Goal: Task Accomplishment & Management: Complete application form

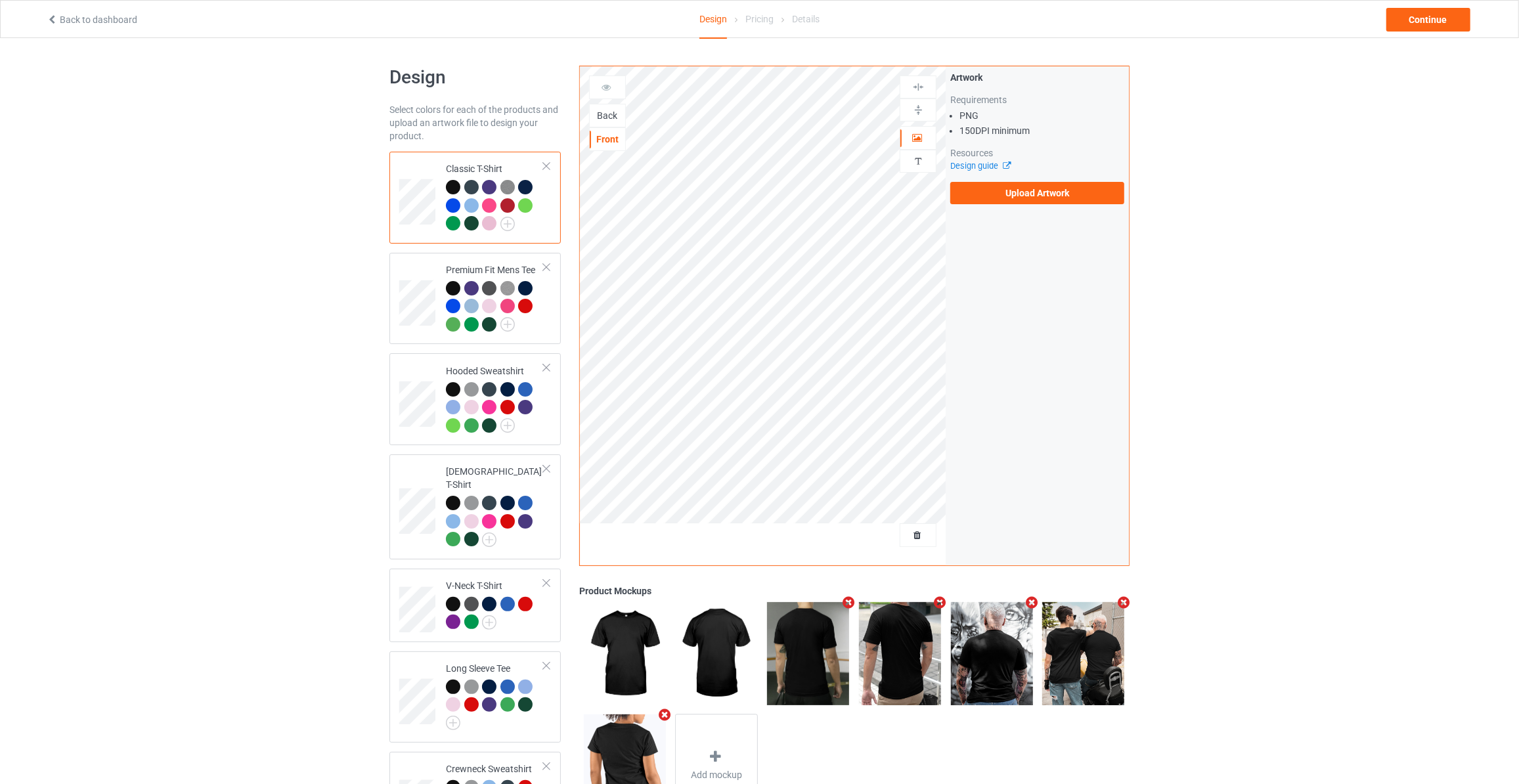
click at [609, 112] on div "Back" at bounding box center [607, 115] width 36 height 13
click at [1017, 189] on label "Upload Artwork" at bounding box center [1037, 193] width 174 height 23
click at [0, 0] on input "Upload Artwork" at bounding box center [0, 0] width 0 height 0
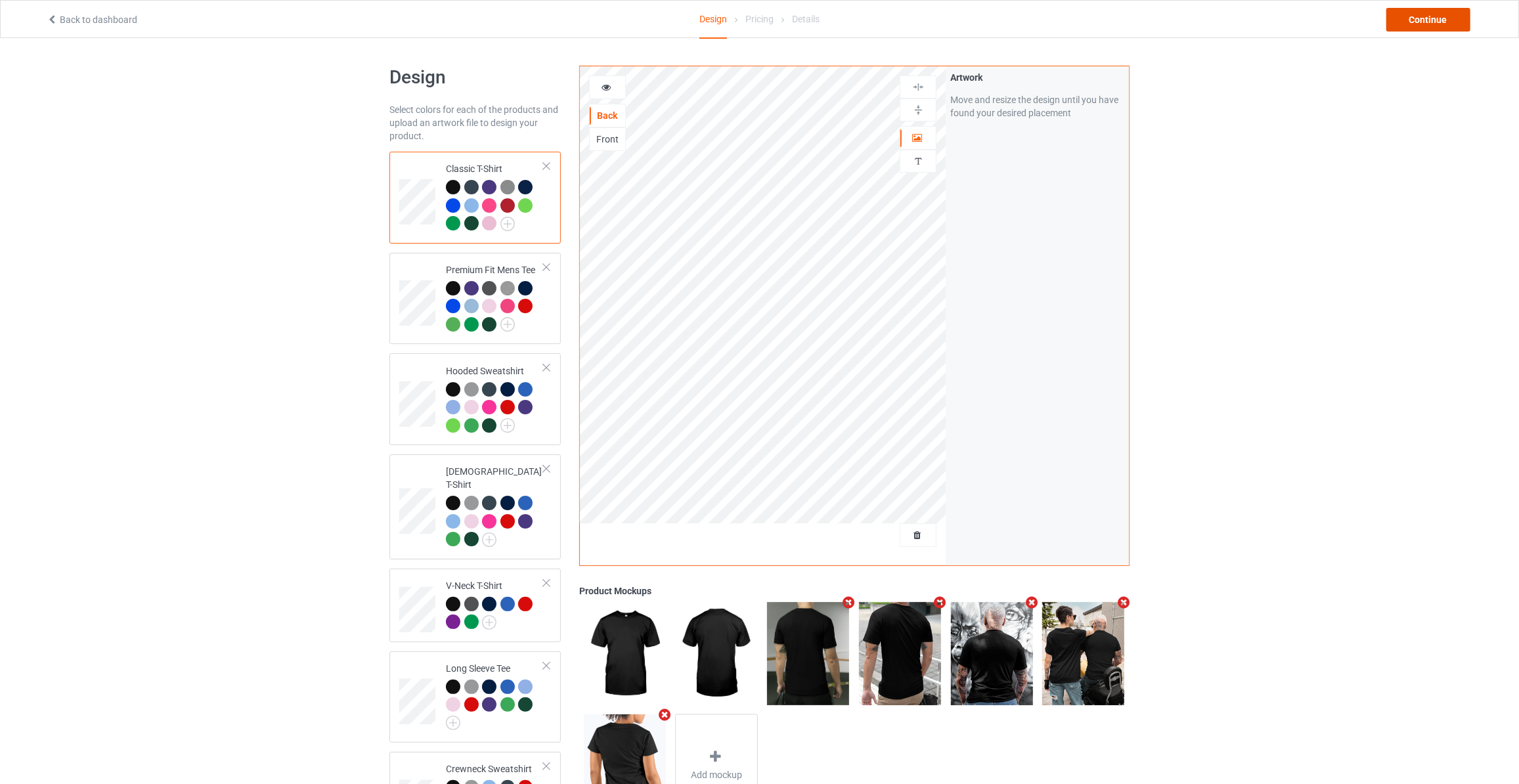
click at [1410, 18] on div "Continue" at bounding box center [1428, 20] width 84 height 23
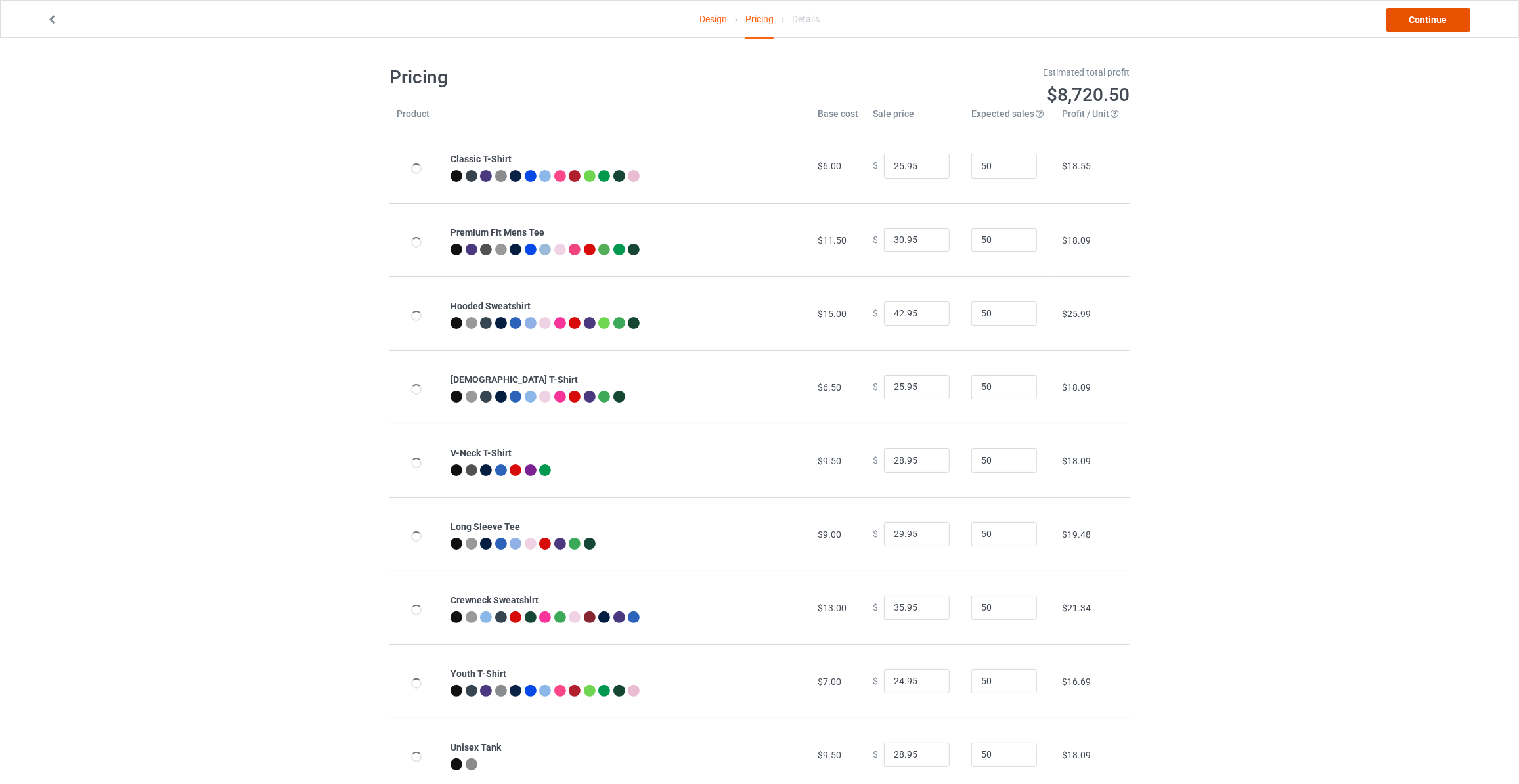
click at [1413, 18] on link "Continue" at bounding box center [1428, 20] width 84 height 23
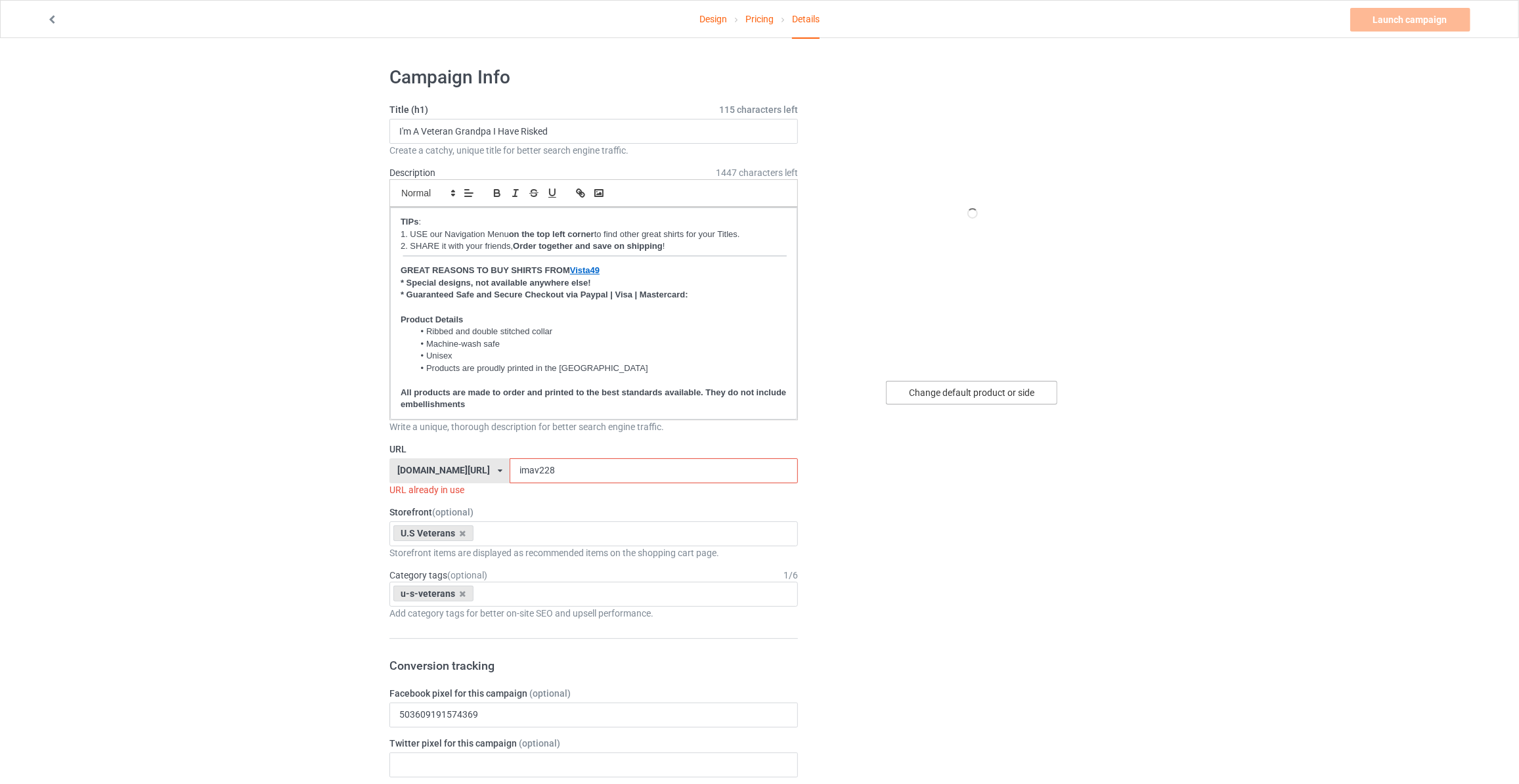
click at [959, 392] on div "Change default product or side" at bounding box center [971, 392] width 171 height 23
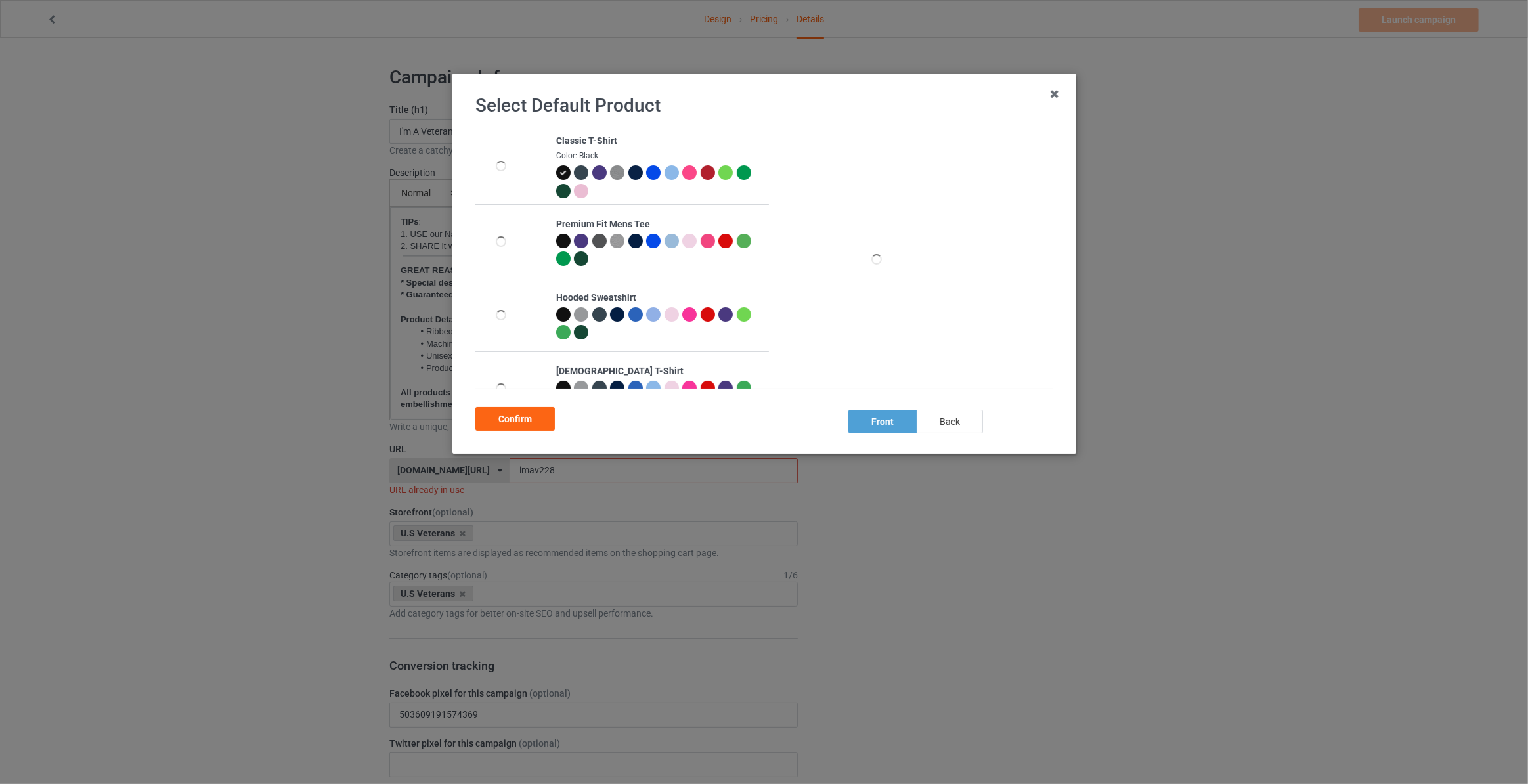
click at [941, 416] on div "back" at bounding box center [950, 422] width 67 height 23
drag, startPoint x: 512, startPoint y: 422, endPoint x: 500, endPoint y: 407, distance: 19.2
click at [511, 422] on div "Confirm" at bounding box center [515, 419] width 80 height 23
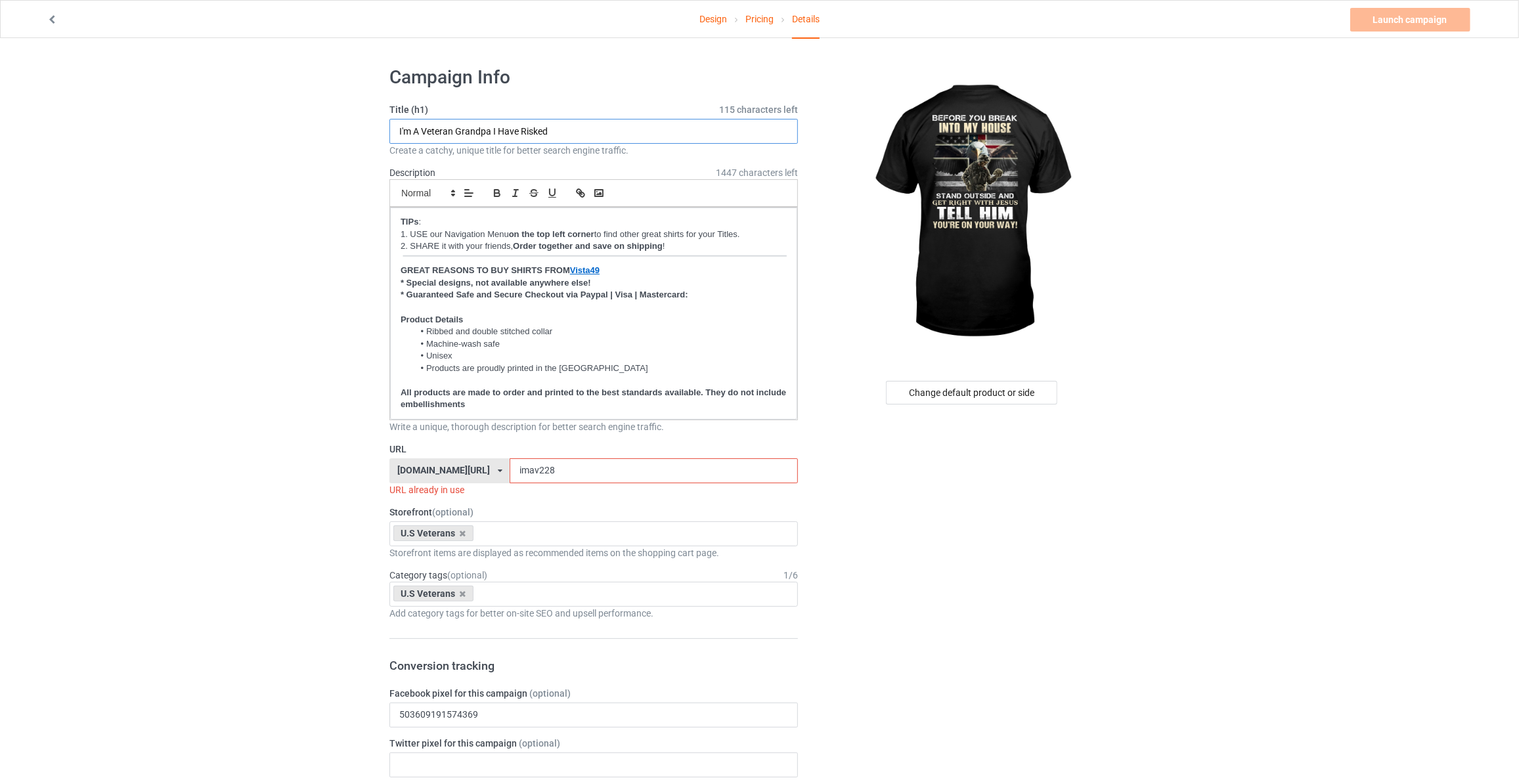
click at [594, 130] on input "I'm A Veteran Grandpa I Have Risked" at bounding box center [594, 132] width 409 height 25
type input "Before You Break Into My House Stand Outside And Get Right With Jesus Tell Him …"
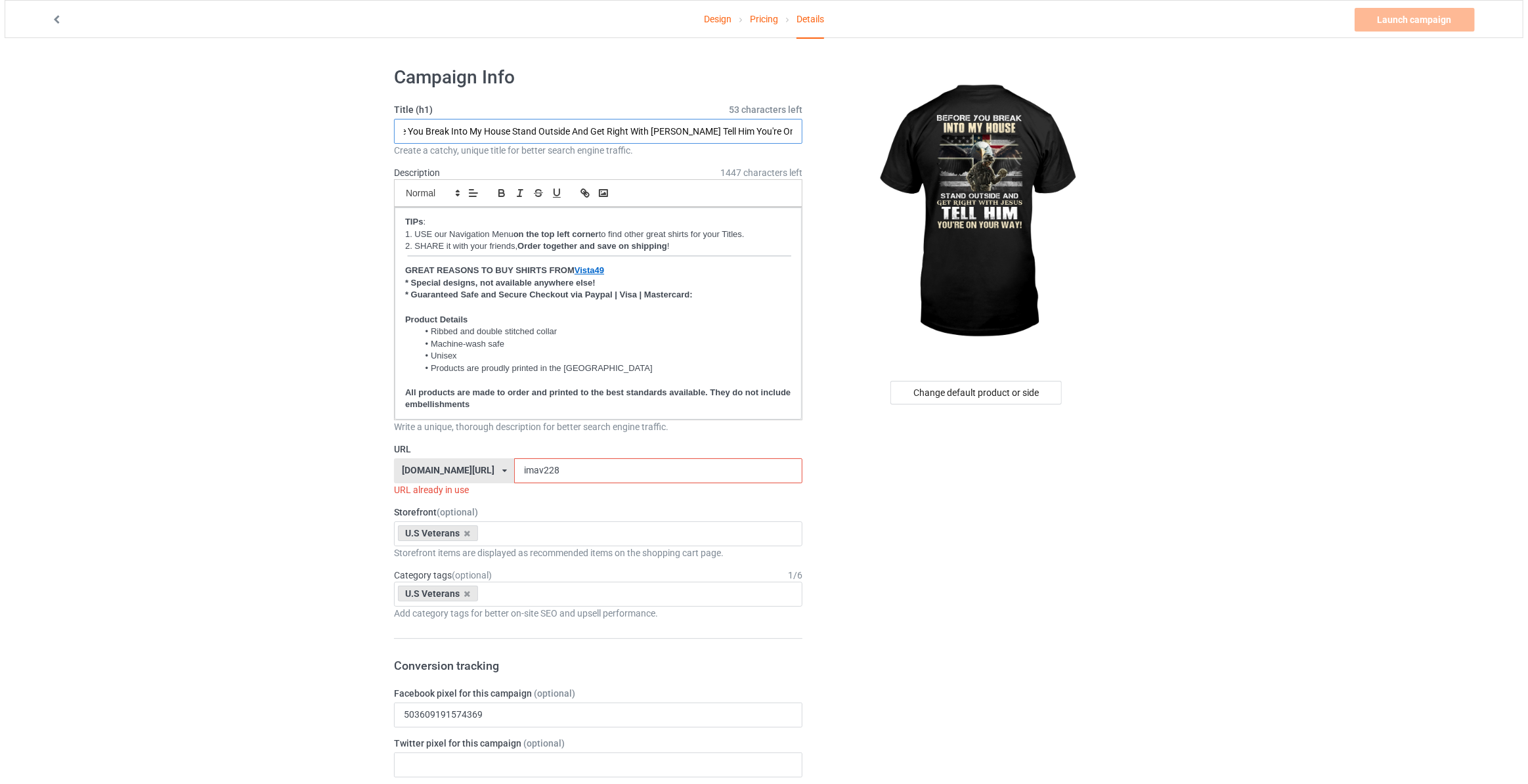
scroll to position [0, 0]
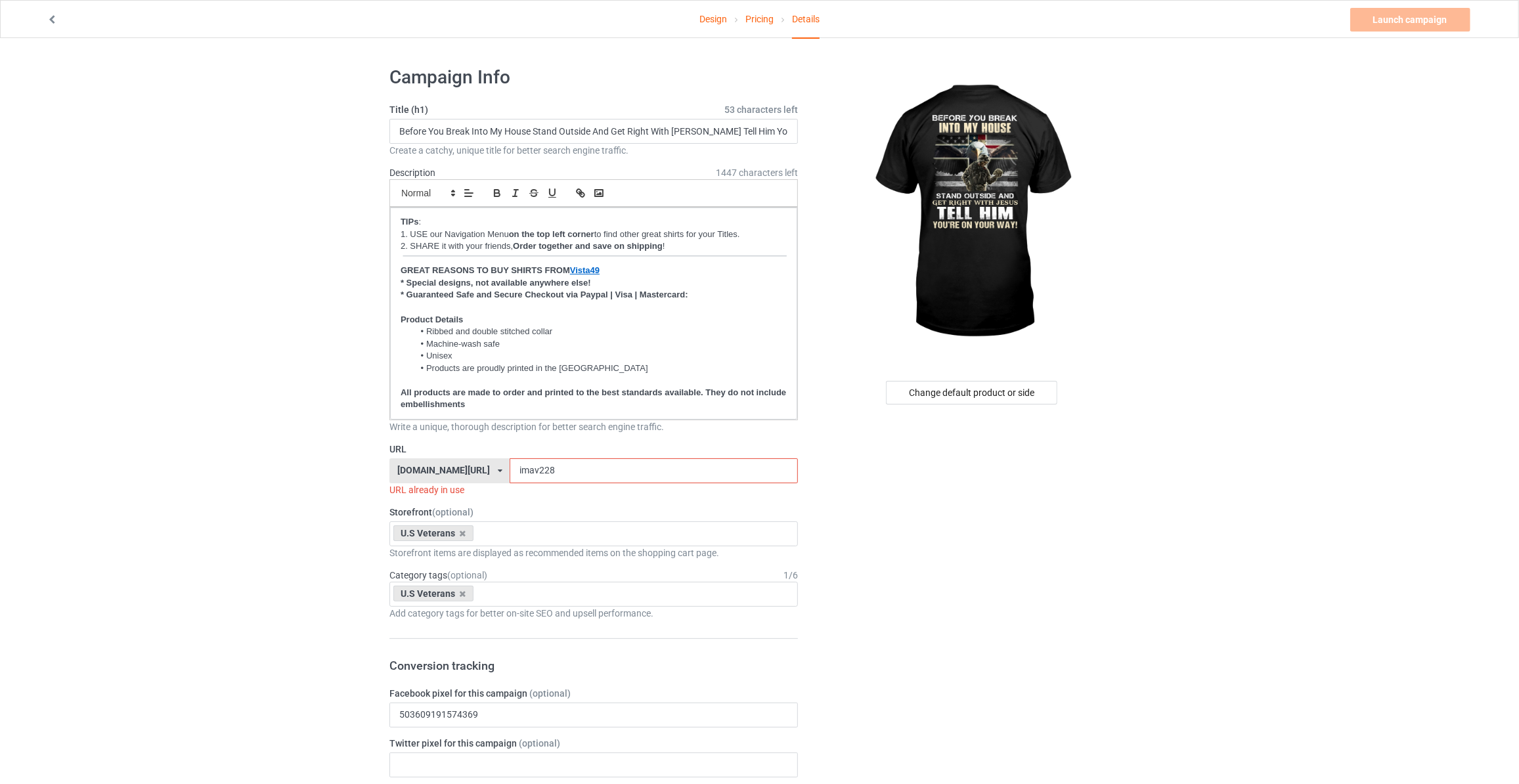
drag, startPoint x: 442, startPoint y: 457, endPoint x: 55, endPoint y: 425, distance: 388.3
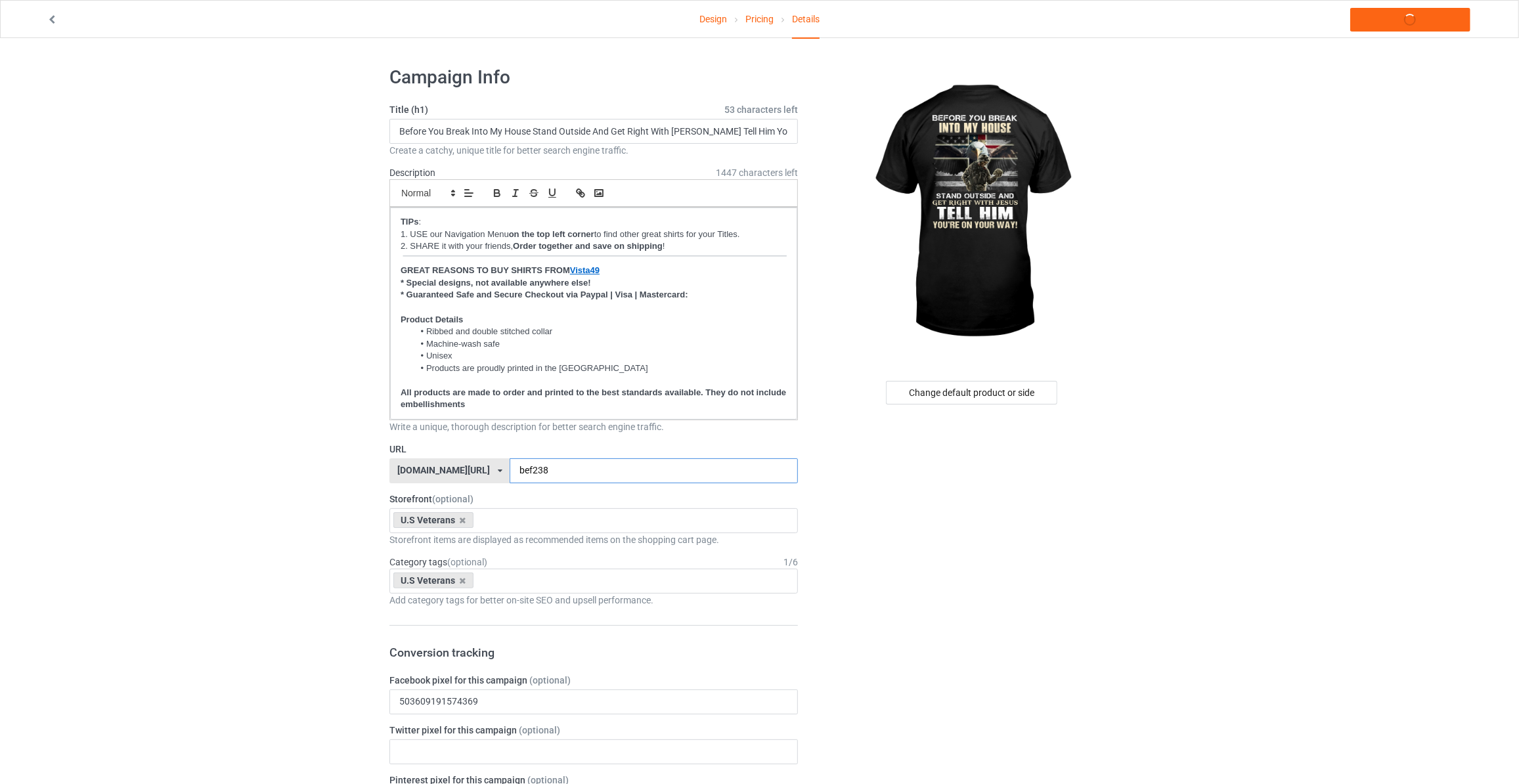
type input "bef238"
click at [1413, 20] on link "Launch campaign" at bounding box center [1410, 20] width 120 height 23
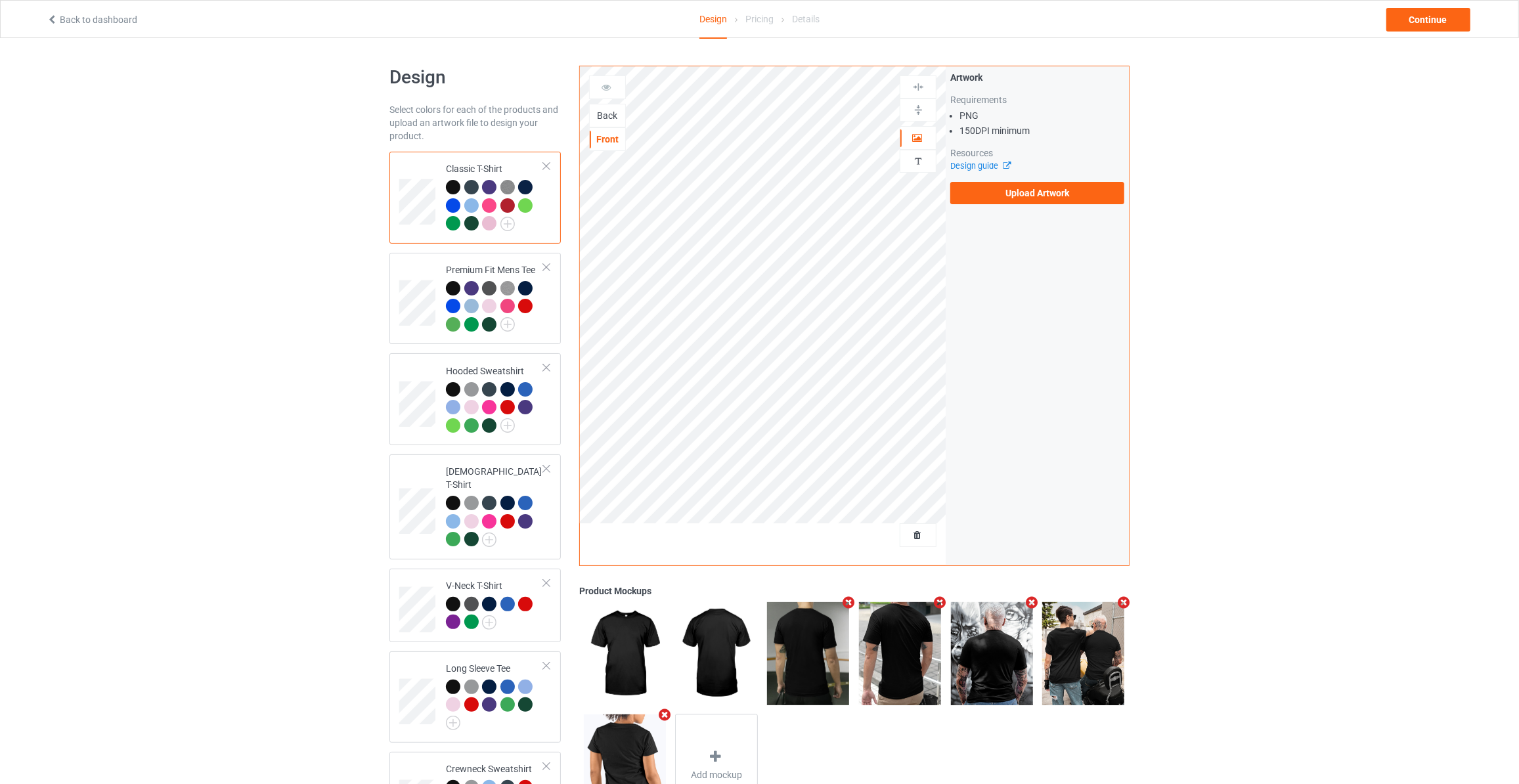
click at [619, 113] on div "Back" at bounding box center [607, 115] width 36 height 13
click at [1048, 198] on label "Upload Artwork" at bounding box center [1037, 193] width 174 height 23
click at [0, 0] on input "Upload Artwork" at bounding box center [0, 0] width 0 height 0
click at [1429, 31] on div "Back to dashboard Design Pricing Details Continue" at bounding box center [759, 19] width 1444 height 37
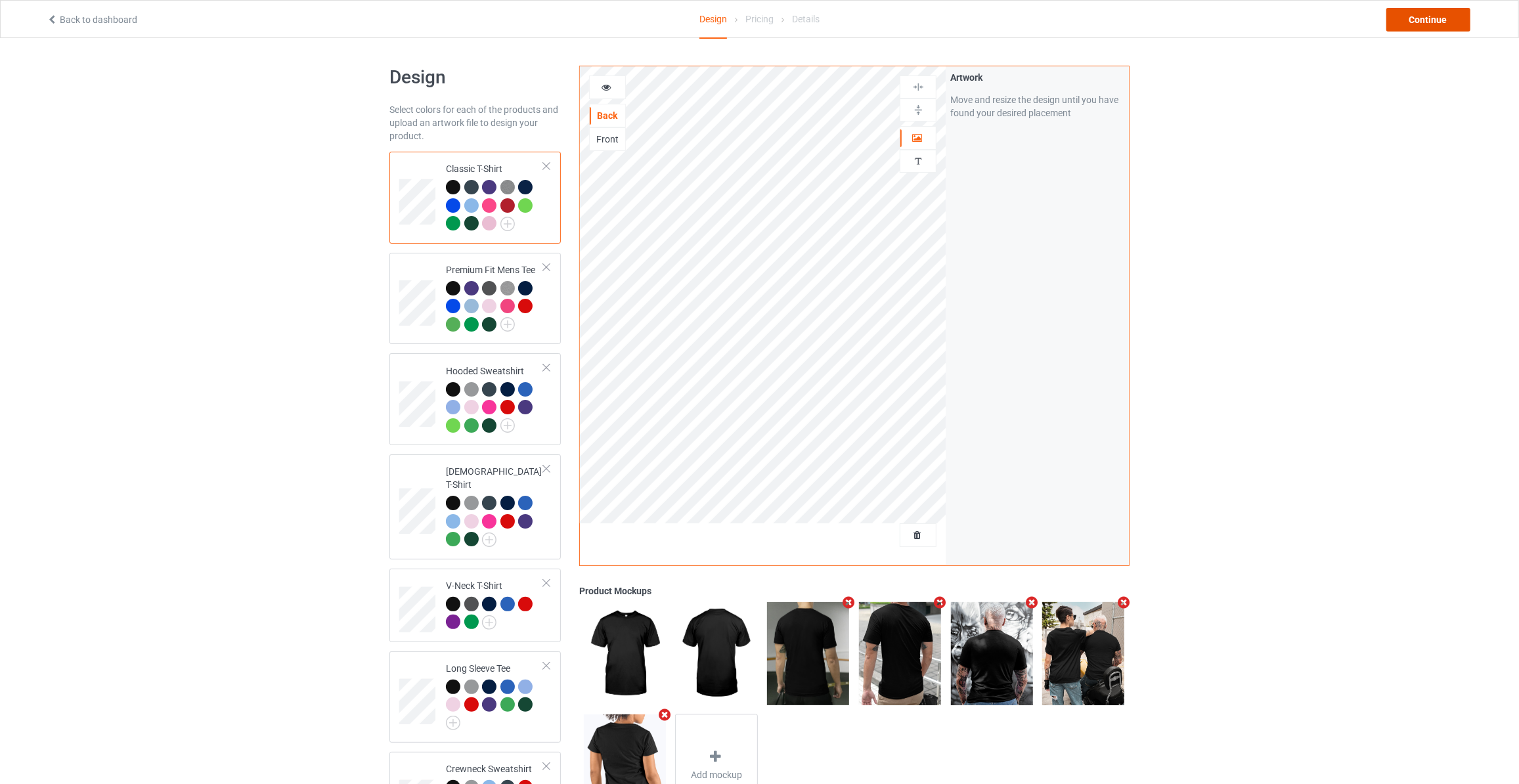
click at [1442, 28] on div "Continue" at bounding box center [1428, 20] width 84 height 23
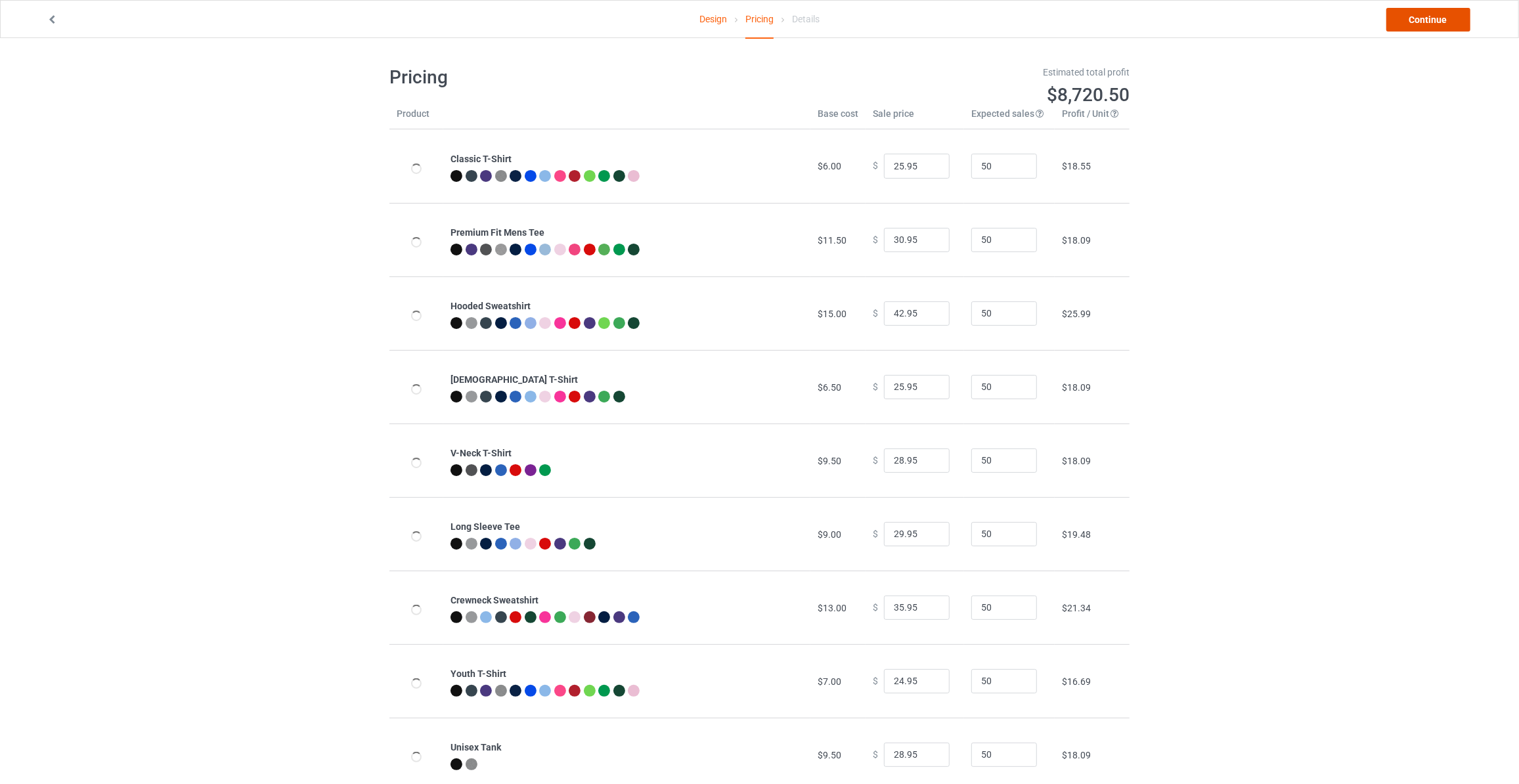
click at [1423, 24] on link "Continue" at bounding box center [1428, 20] width 84 height 23
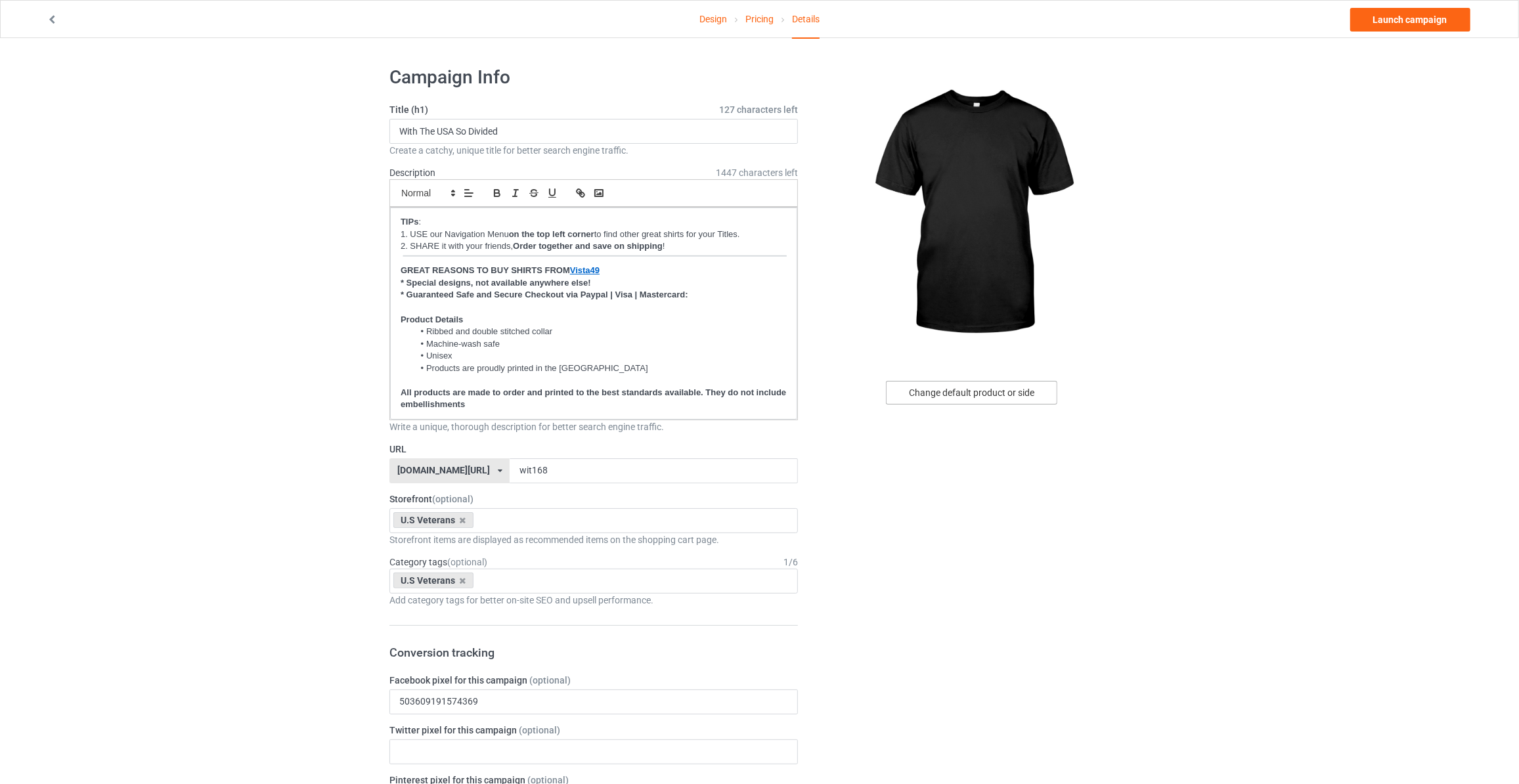
click at [965, 393] on div "Change default product or side" at bounding box center [971, 392] width 171 height 23
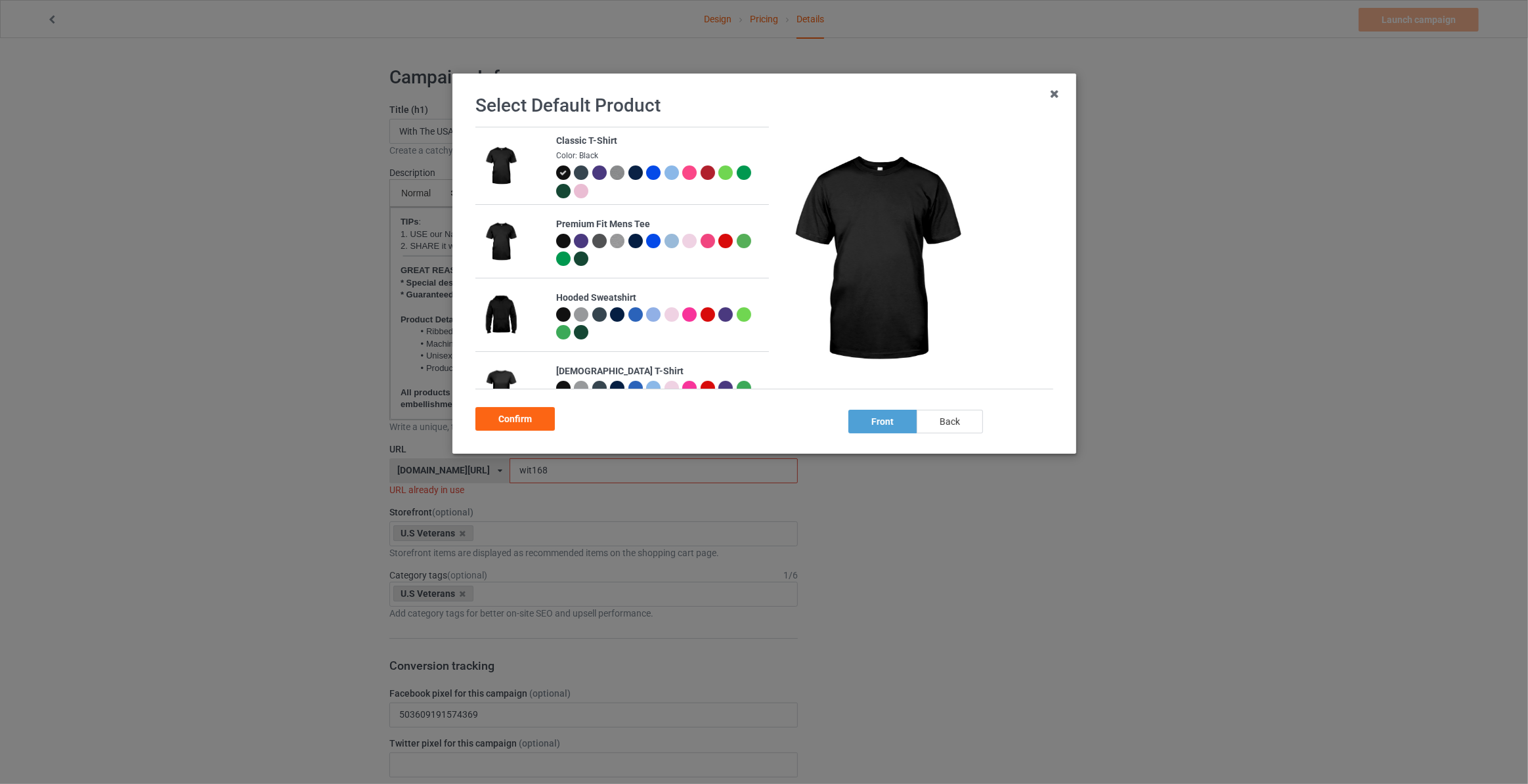
click at [956, 425] on div "back" at bounding box center [950, 422] width 67 height 23
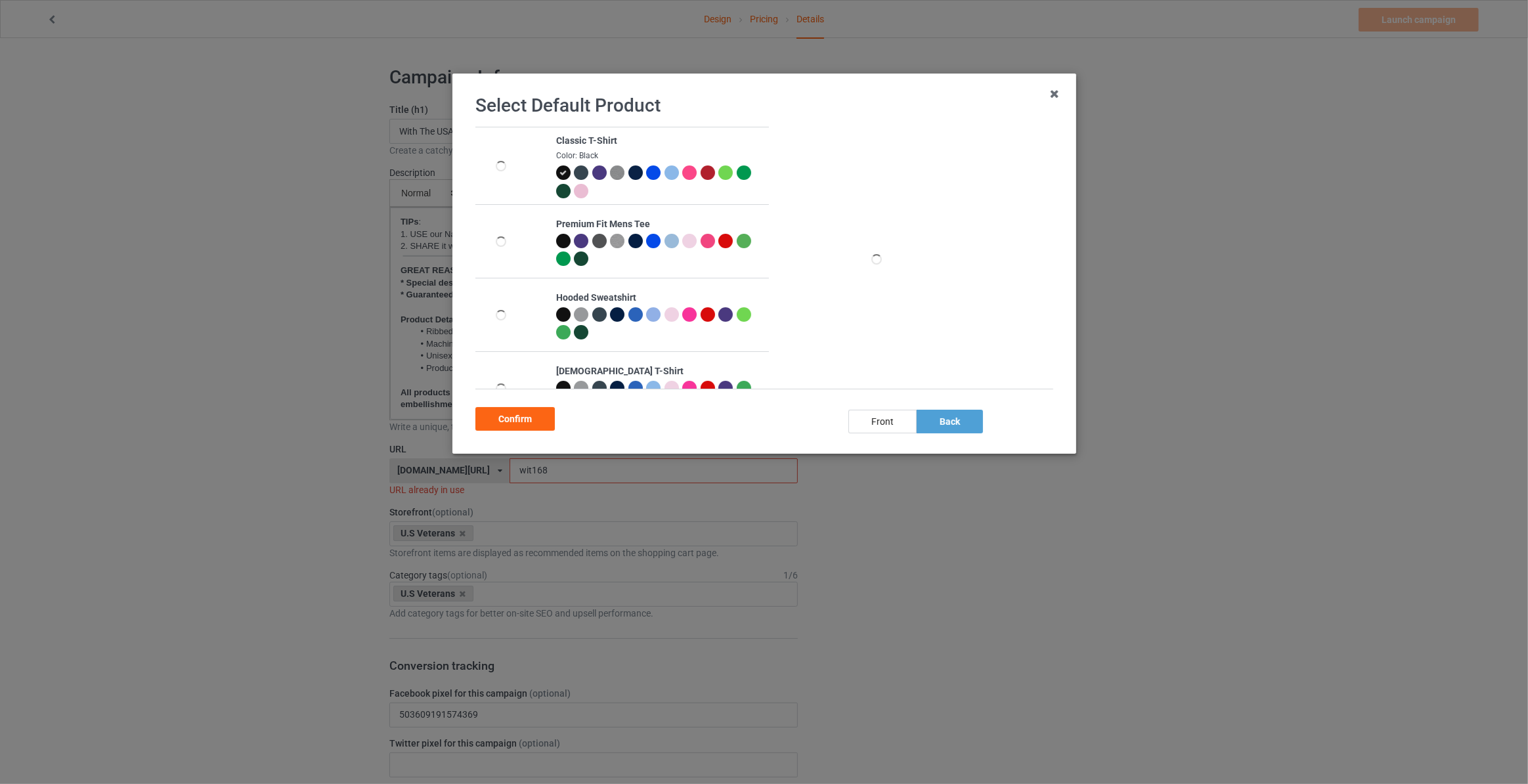
click at [486, 423] on div "Confirm" at bounding box center [515, 419] width 80 height 23
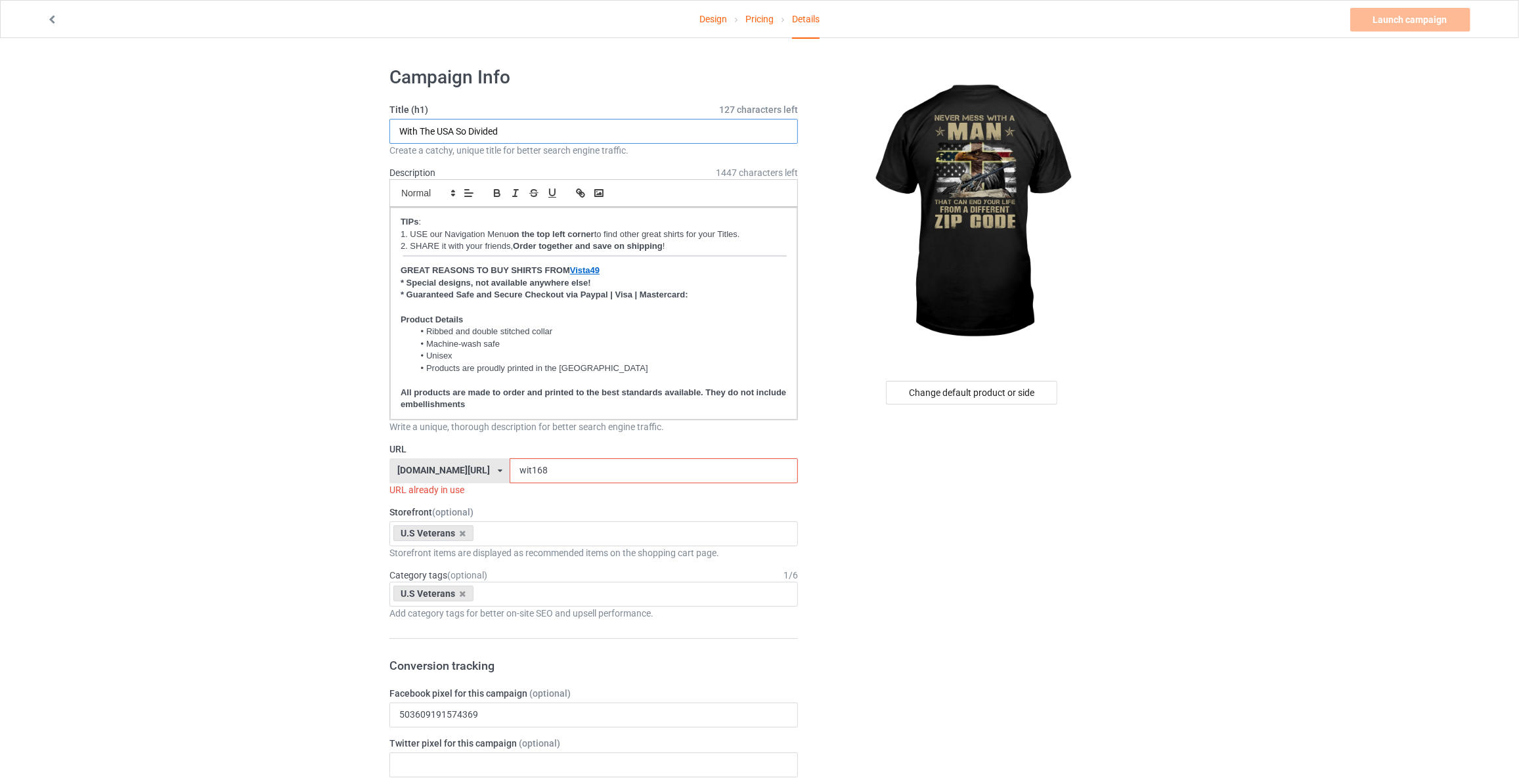
click at [533, 131] on input "With The USA So Divided" at bounding box center [594, 132] width 409 height 25
type input "Never Mess With A Man That Can End Your Life From A Different Zip Code"
drag, startPoint x: 533, startPoint y: 466, endPoint x: 191, endPoint y: 442, distance: 342.8
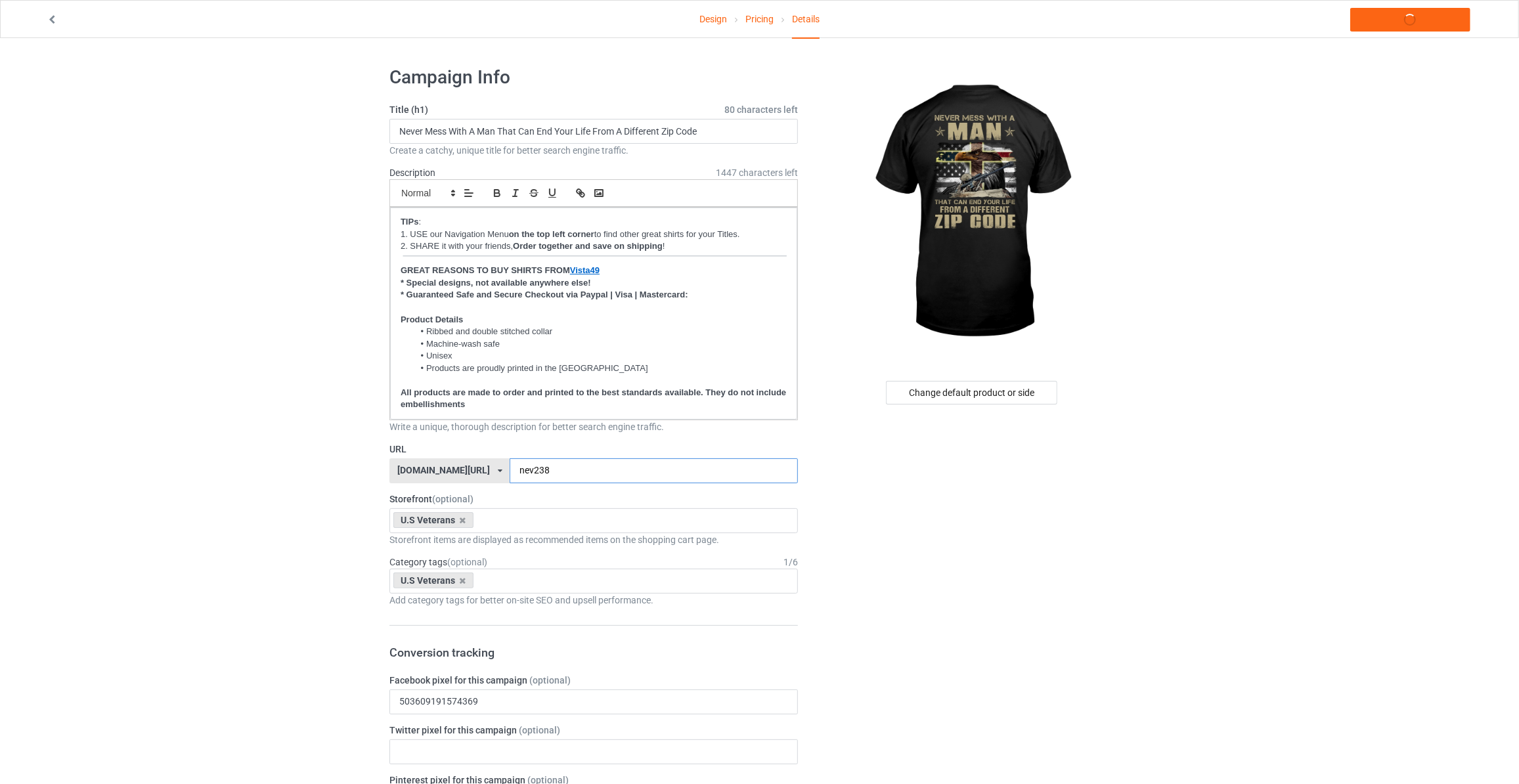
type input "nev238"
click at [1410, 24] on link "Launch campaign" at bounding box center [1410, 20] width 120 height 23
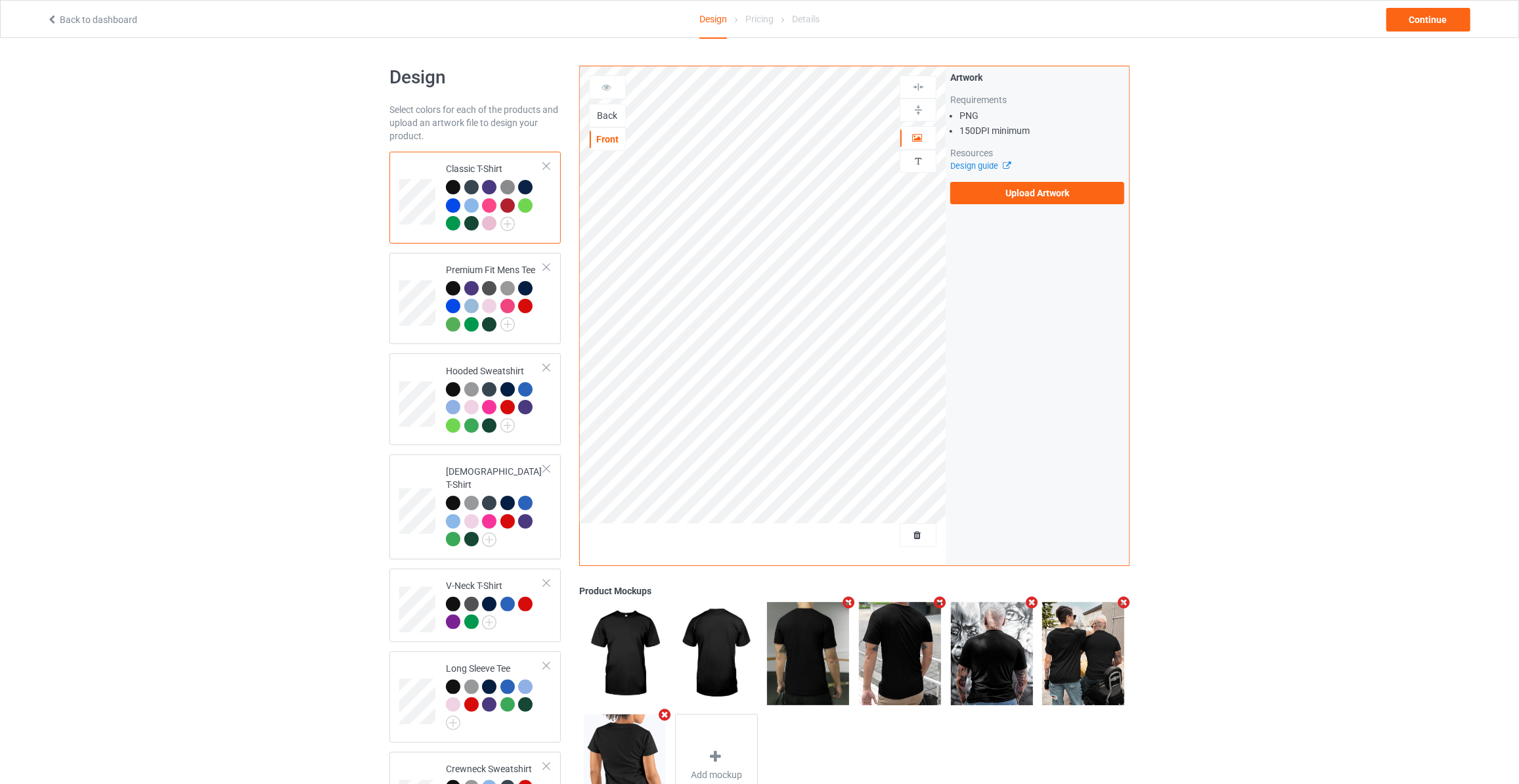
click at [605, 111] on div "Back" at bounding box center [607, 115] width 36 height 13
click at [1016, 194] on label "Upload Artwork" at bounding box center [1037, 193] width 174 height 23
click at [0, 0] on input "Upload Artwork" at bounding box center [0, 0] width 0 height 0
click at [1431, 31] on div "Back to dashboard Design Pricing Details Continue" at bounding box center [759, 19] width 1444 height 37
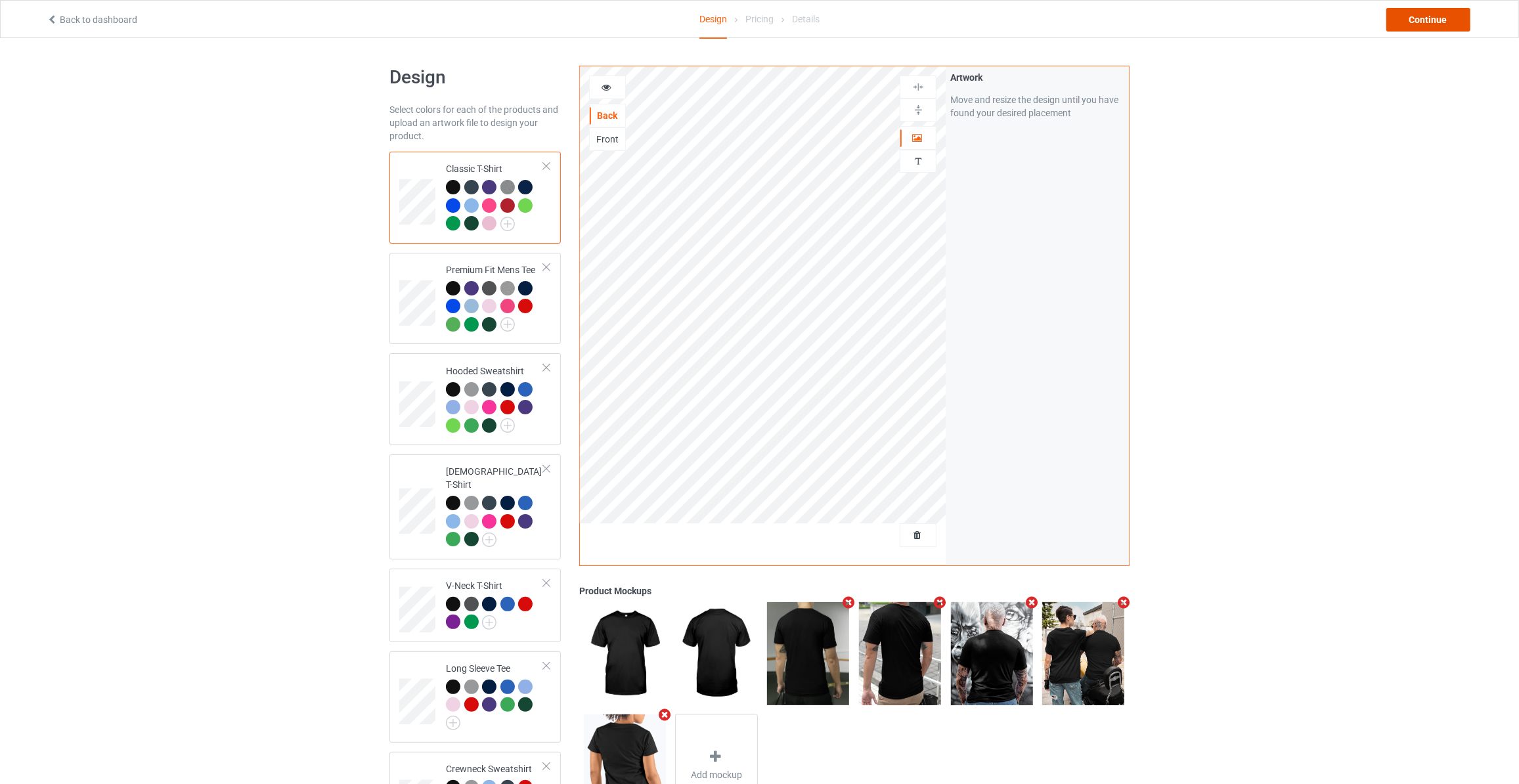
click at [1438, 14] on div "Continue" at bounding box center [1428, 20] width 84 height 23
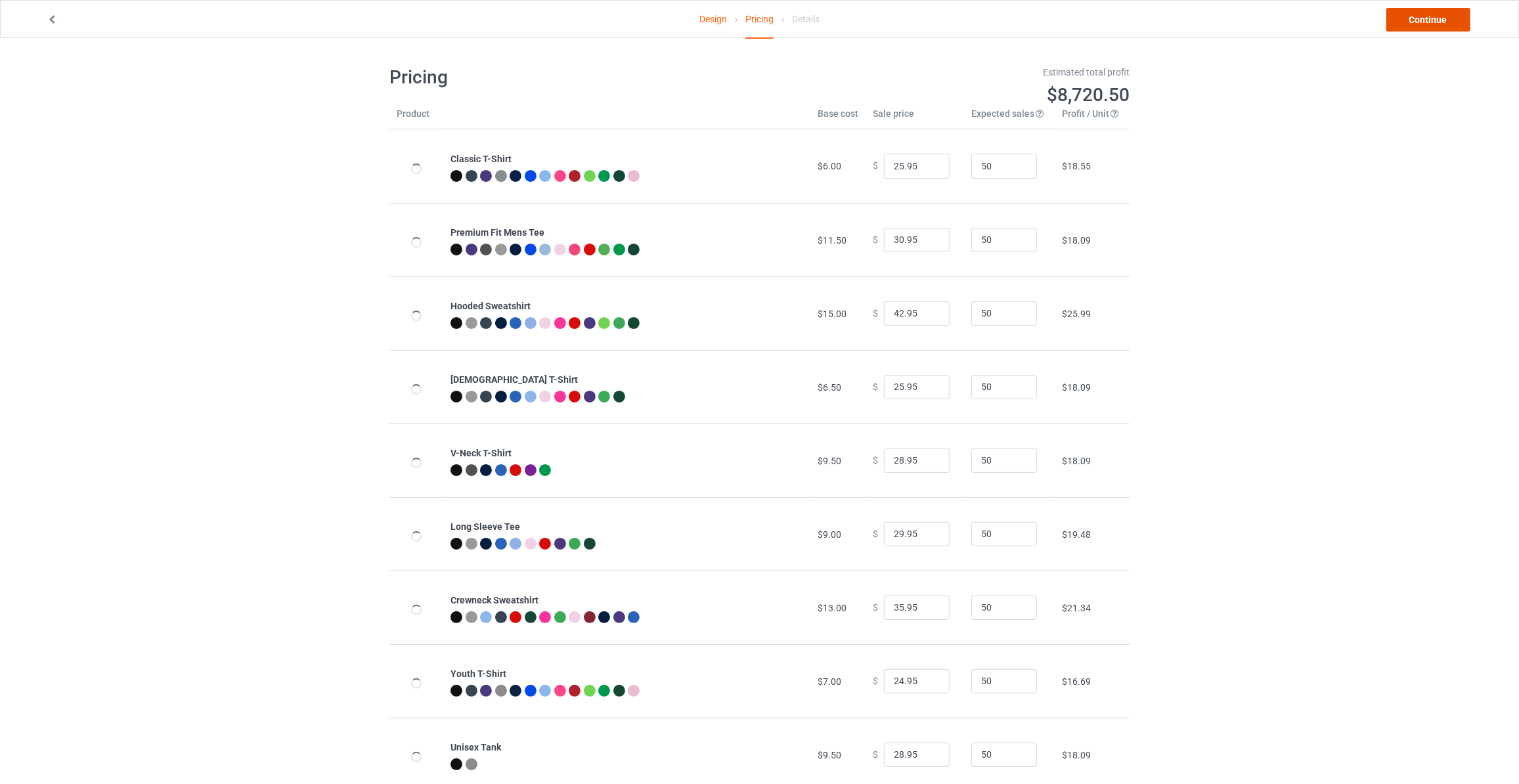
click at [1438, 14] on link "Continue" at bounding box center [1428, 20] width 84 height 23
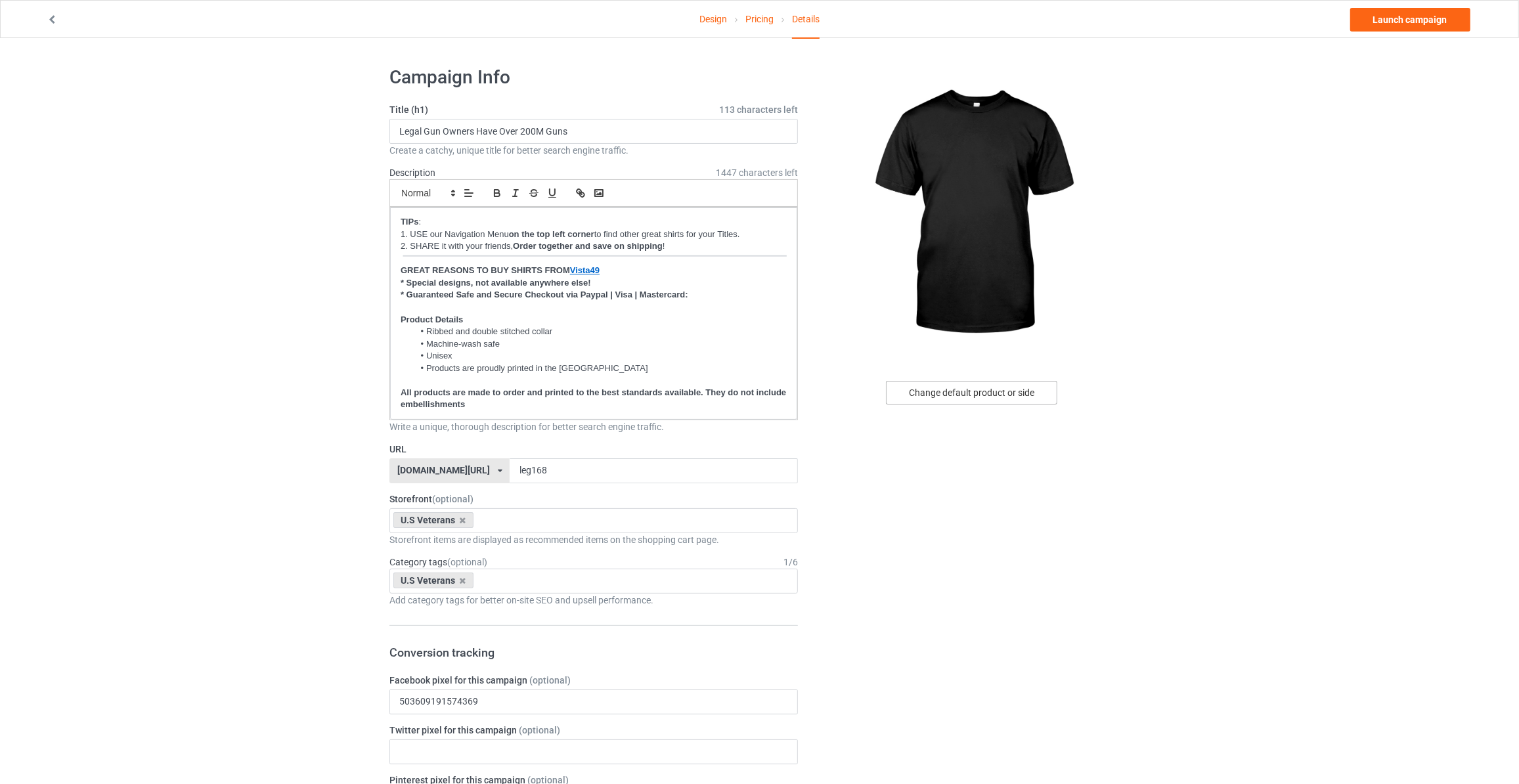
click at [985, 392] on div "Change default product or side" at bounding box center [971, 392] width 171 height 23
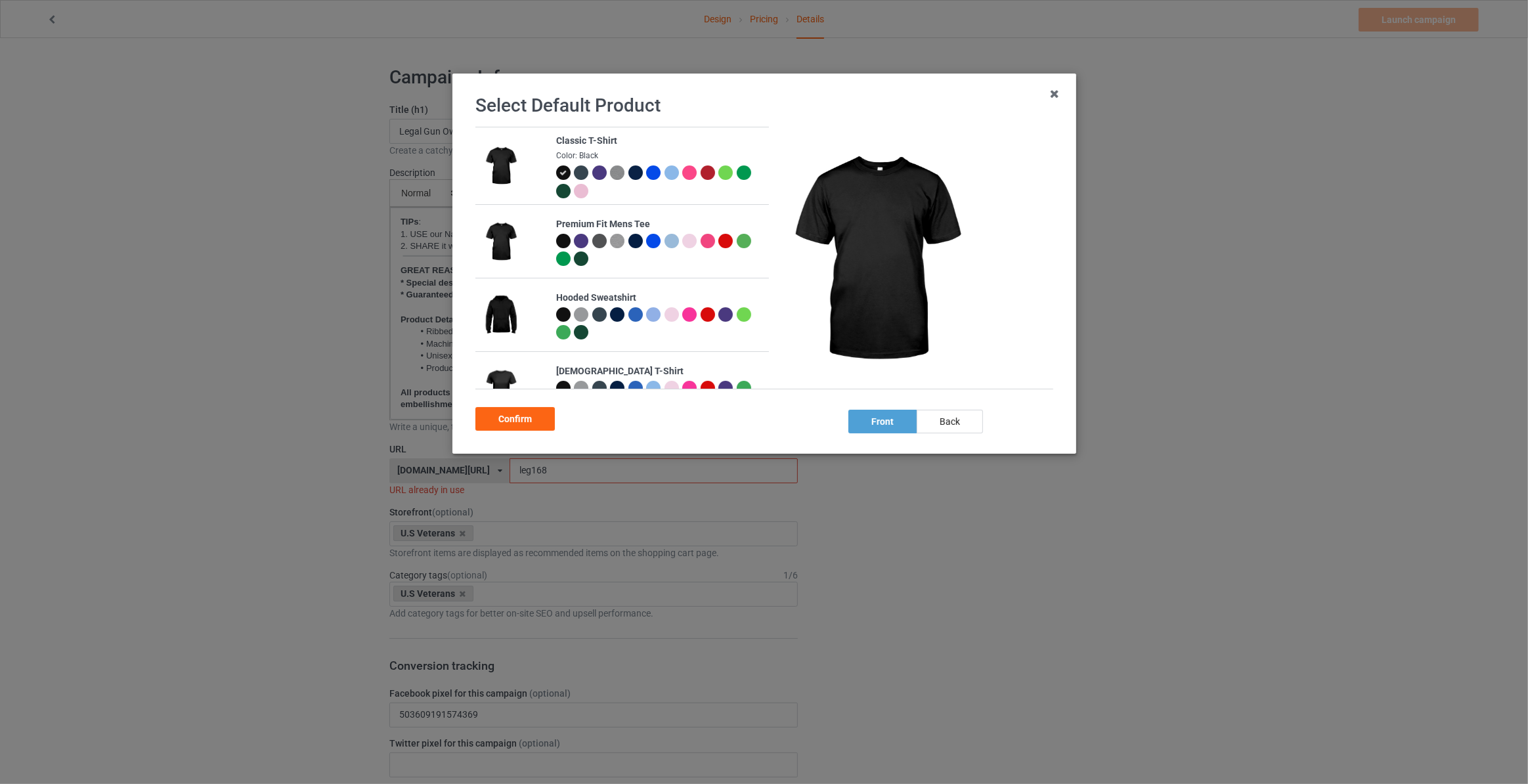
click at [961, 427] on div "back" at bounding box center [950, 422] width 67 height 23
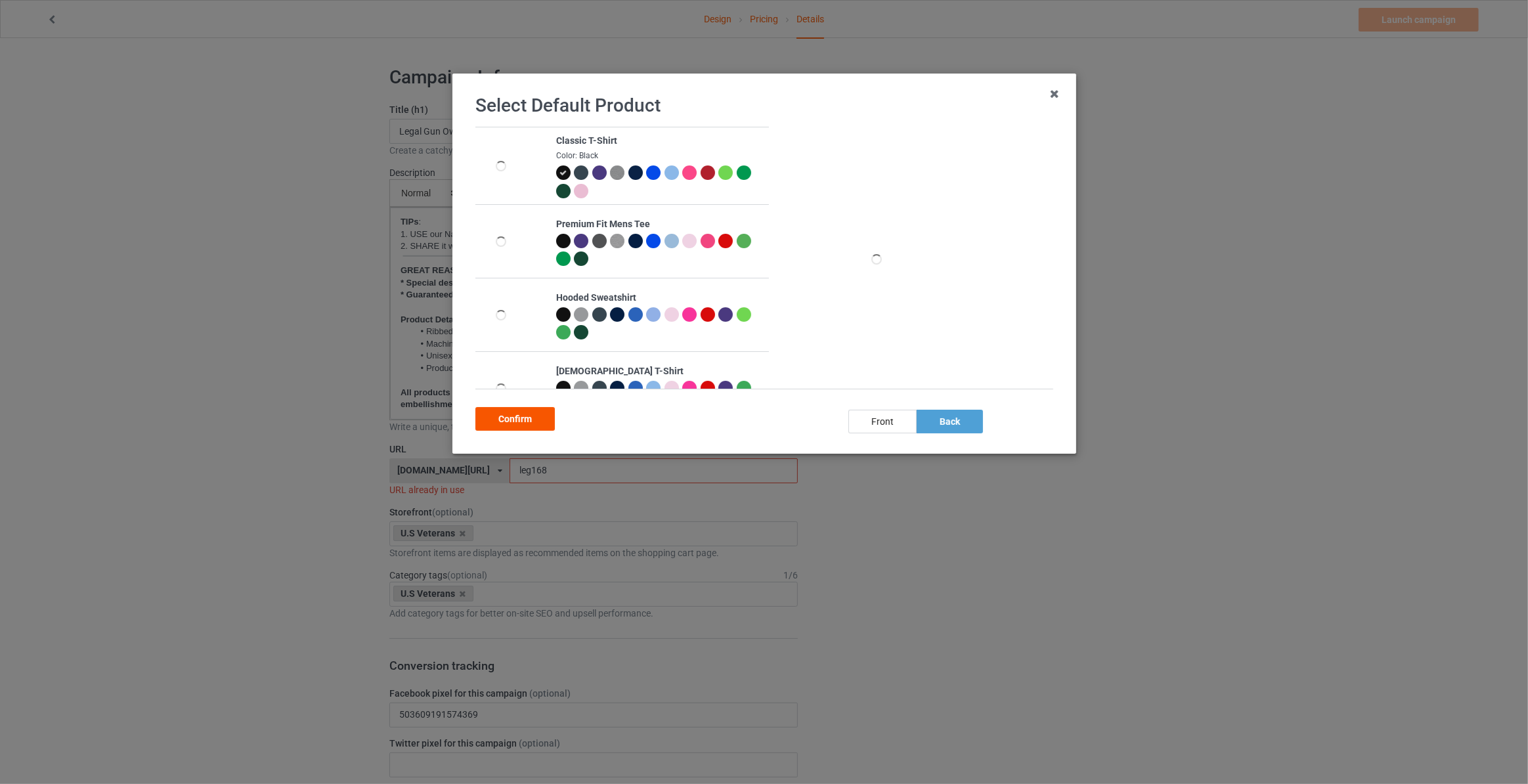
click at [520, 420] on div "Confirm" at bounding box center [515, 419] width 80 height 23
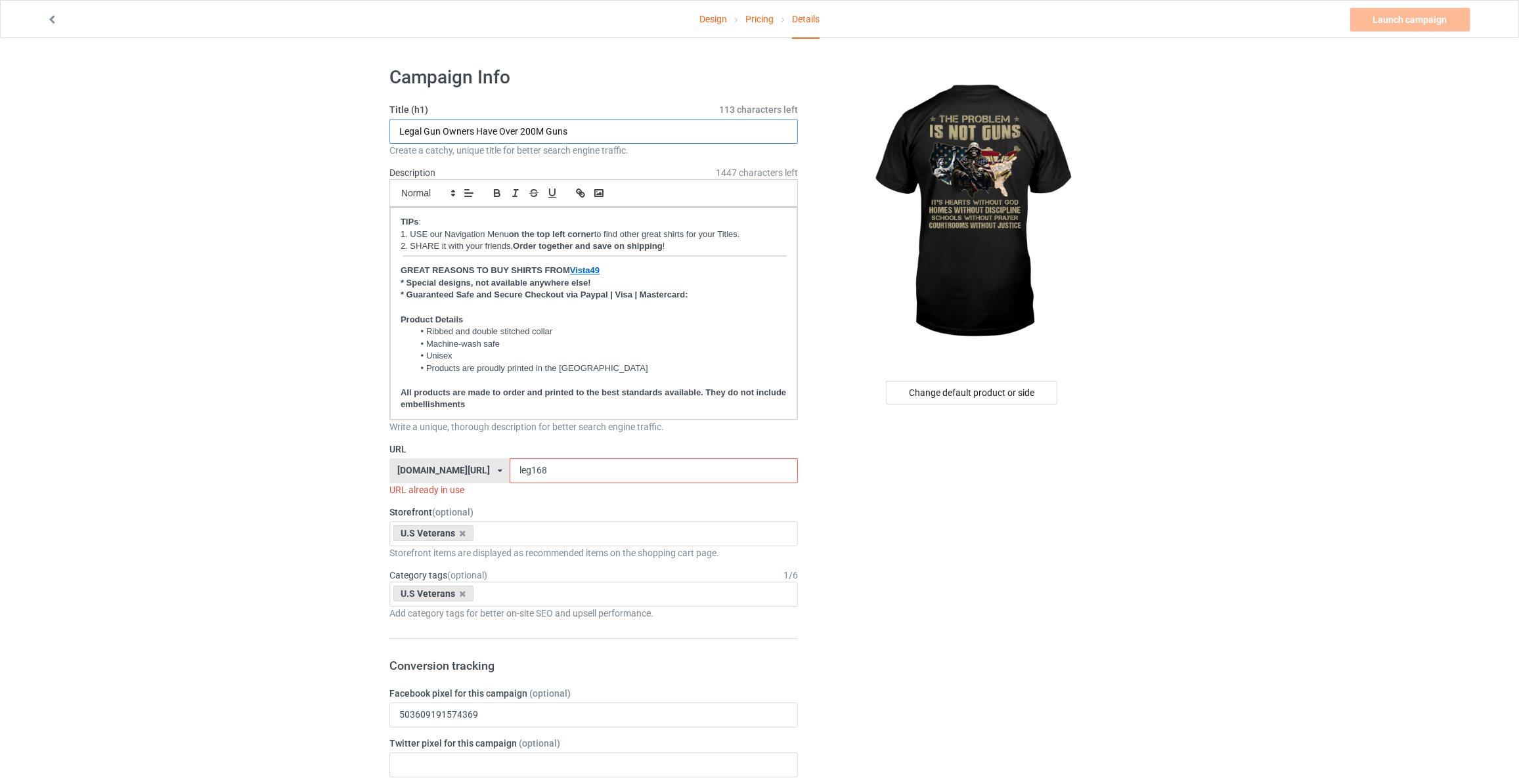
click at [604, 126] on input "Legal Gun Owners Have Over 200M Guns" at bounding box center [594, 132] width 409 height 25
type input "The Problem Is Not Guns"
drag, startPoint x: 527, startPoint y: 461, endPoint x: 207, endPoint y: 444, distance: 320.5
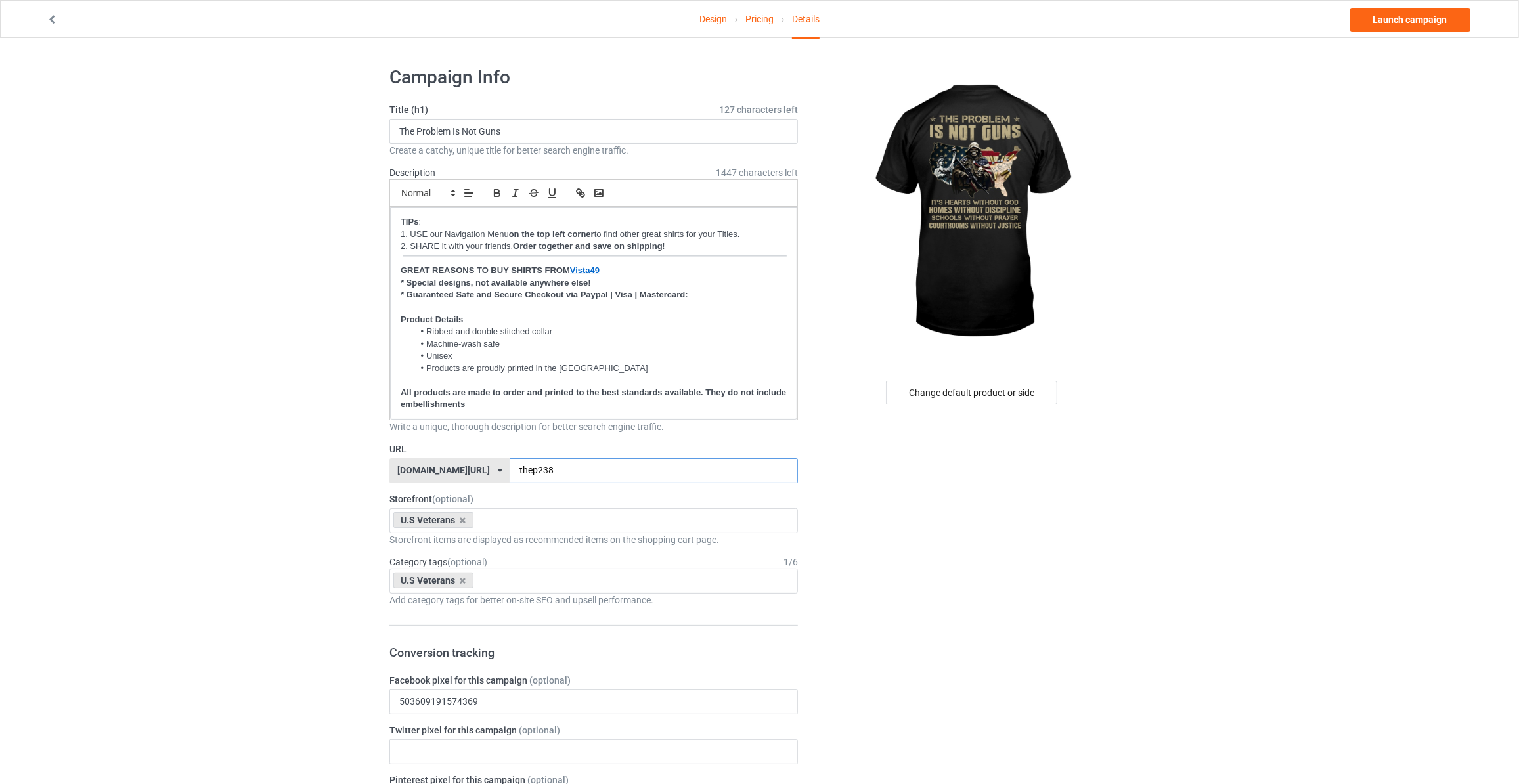
type input "thep238"
drag, startPoint x: 1324, startPoint y: 139, endPoint x: 1373, endPoint y: 65, distance: 88.8
click at [1406, 22] on link "Launch campaign" at bounding box center [1410, 20] width 120 height 23
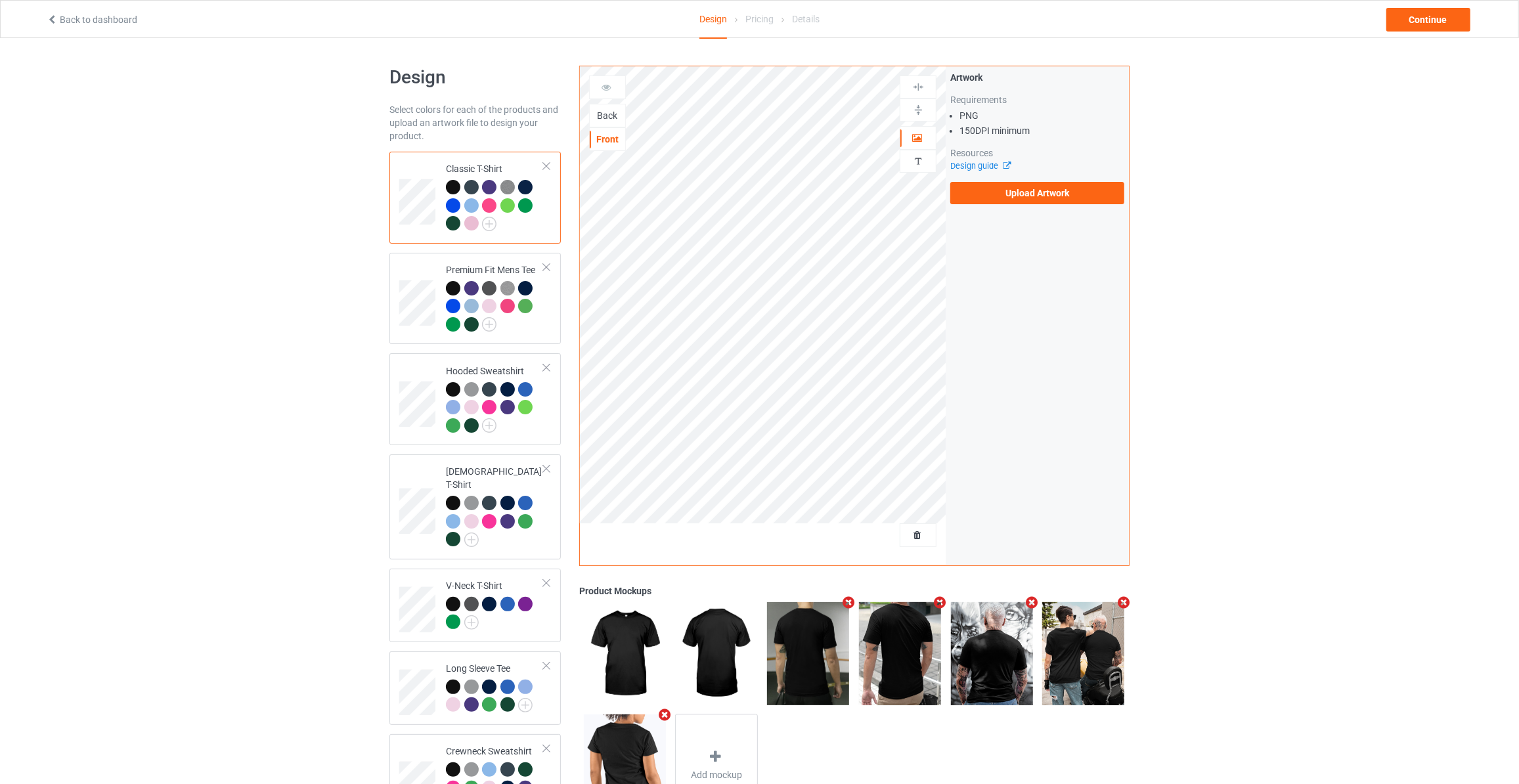
click at [604, 117] on div "Back" at bounding box center [607, 115] width 36 height 13
click at [1007, 186] on label "Upload Artwork" at bounding box center [1037, 193] width 174 height 23
click at [0, 0] on input "Upload Artwork" at bounding box center [0, 0] width 0 height 0
click at [188, 144] on div "Design Select colors for each of the products and upload an artwork file to des…" at bounding box center [760, 568] width 1519 height 1059
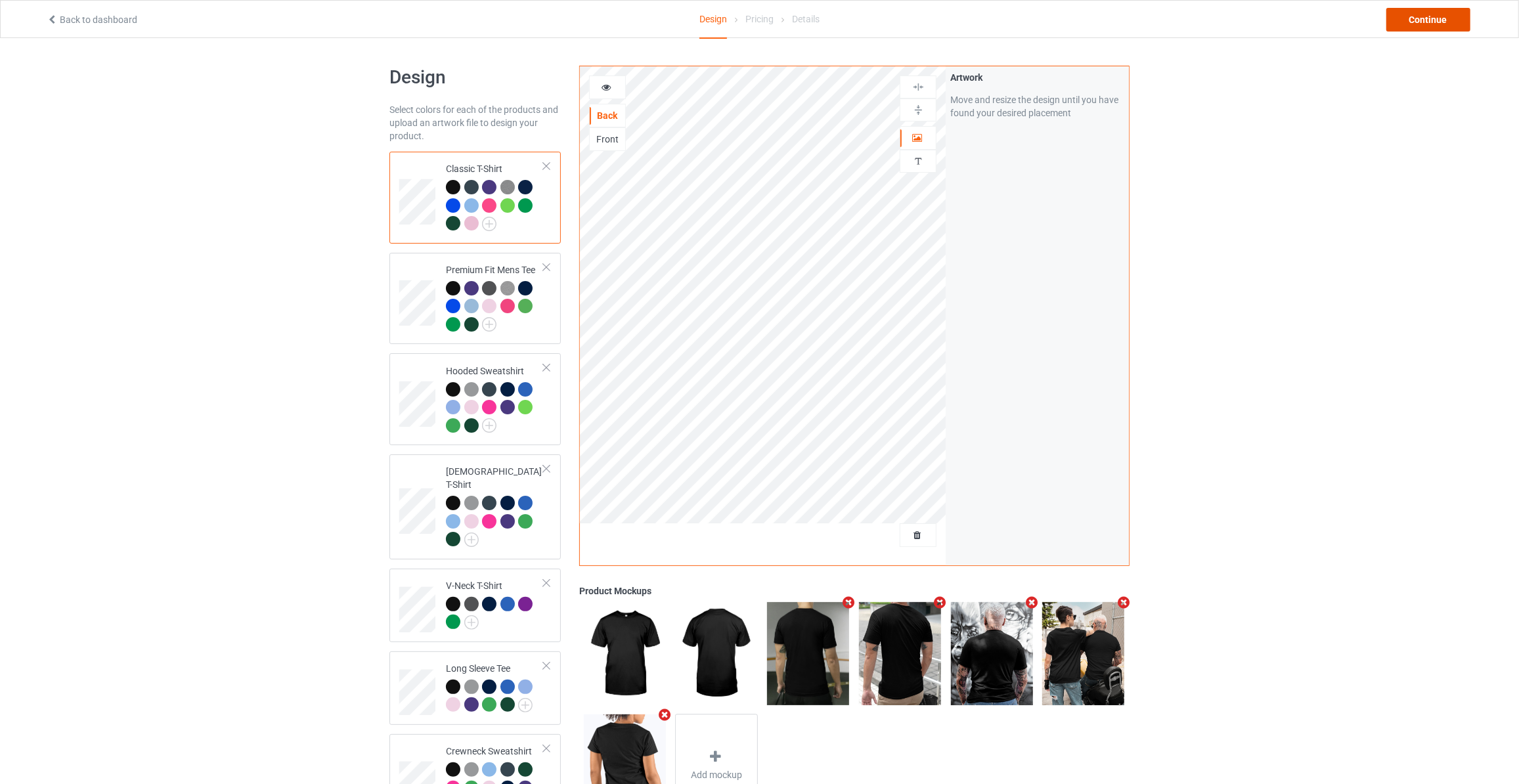
click at [1432, 15] on div "Continue" at bounding box center [1428, 20] width 84 height 23
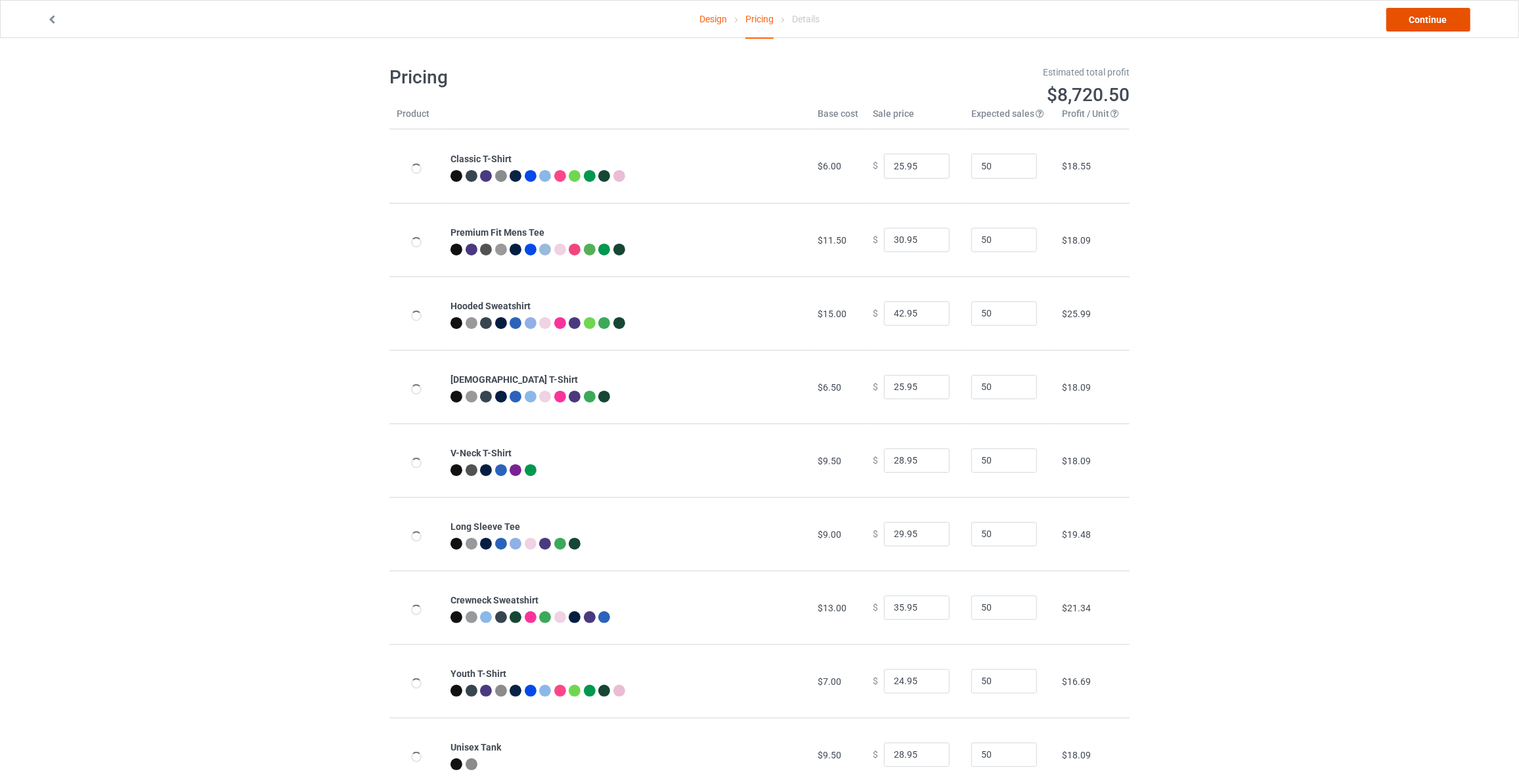
click at [1432, 15] on link "Continue" at bounding box center [1428, 20] width 84 height 23
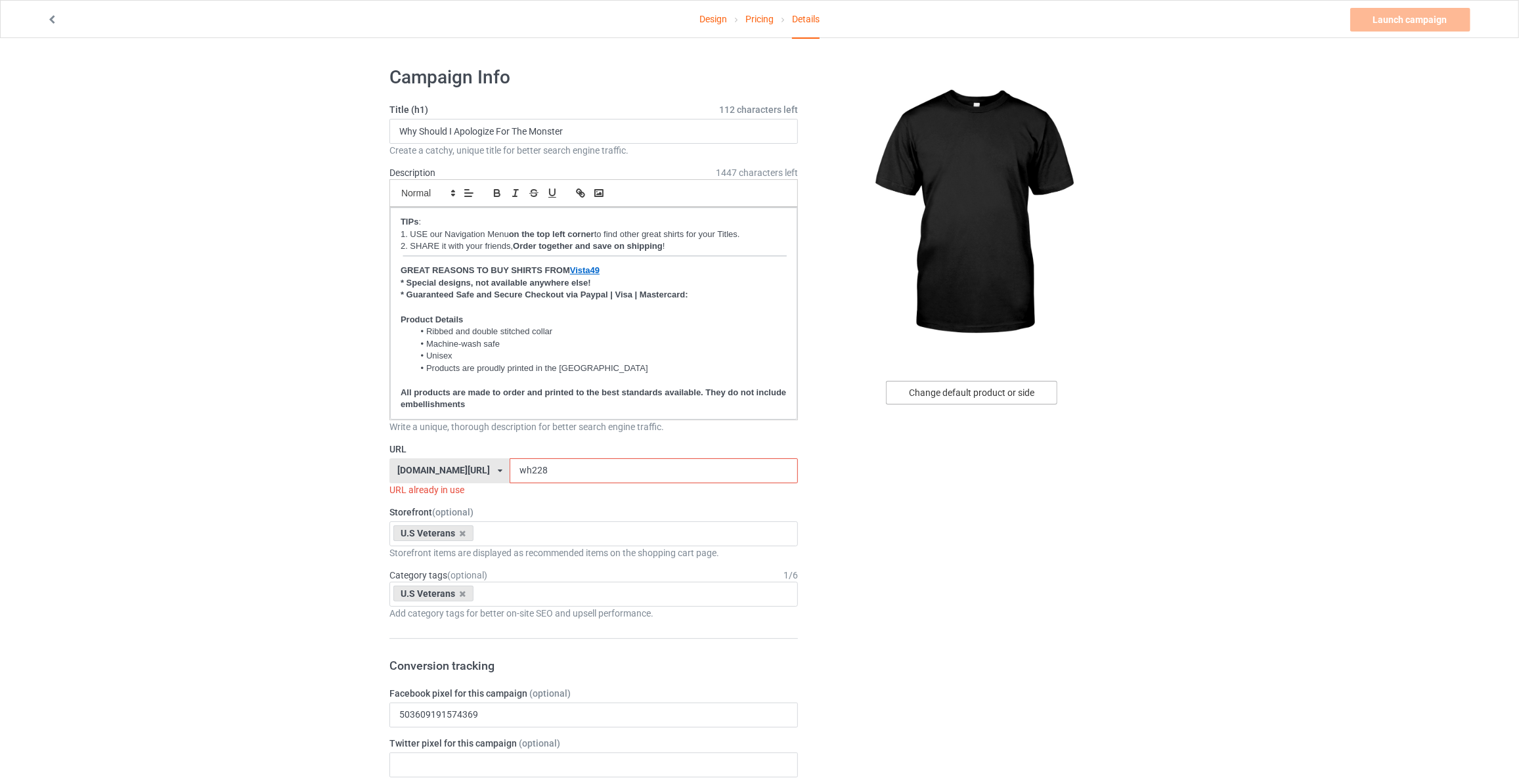
click at [952, 397] on div "Change default product or side" at bounding box center [971, 392] width 171 height 23
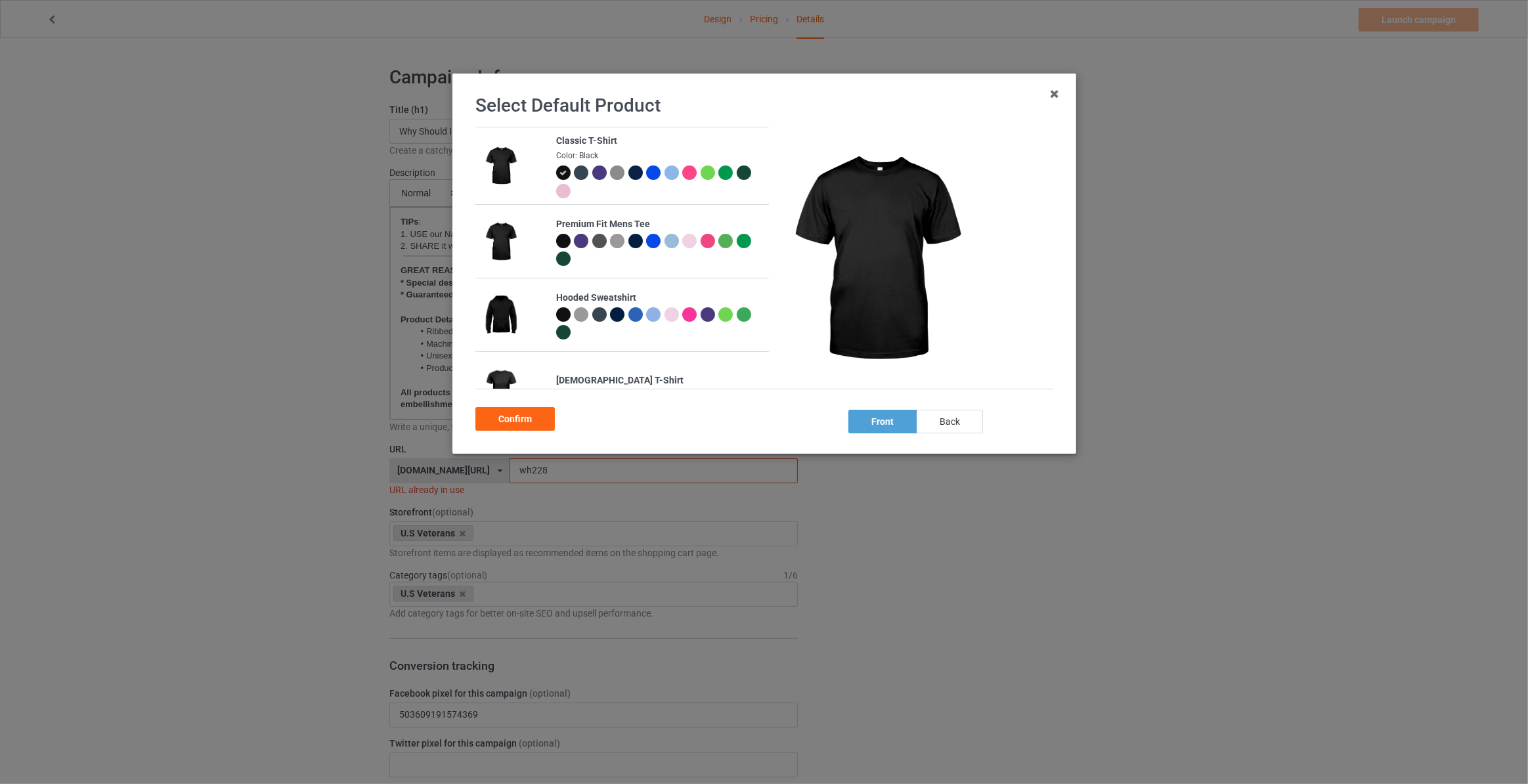
click at [947, 425] on div "back" at bounding box center [950, 422] width 67 height 23
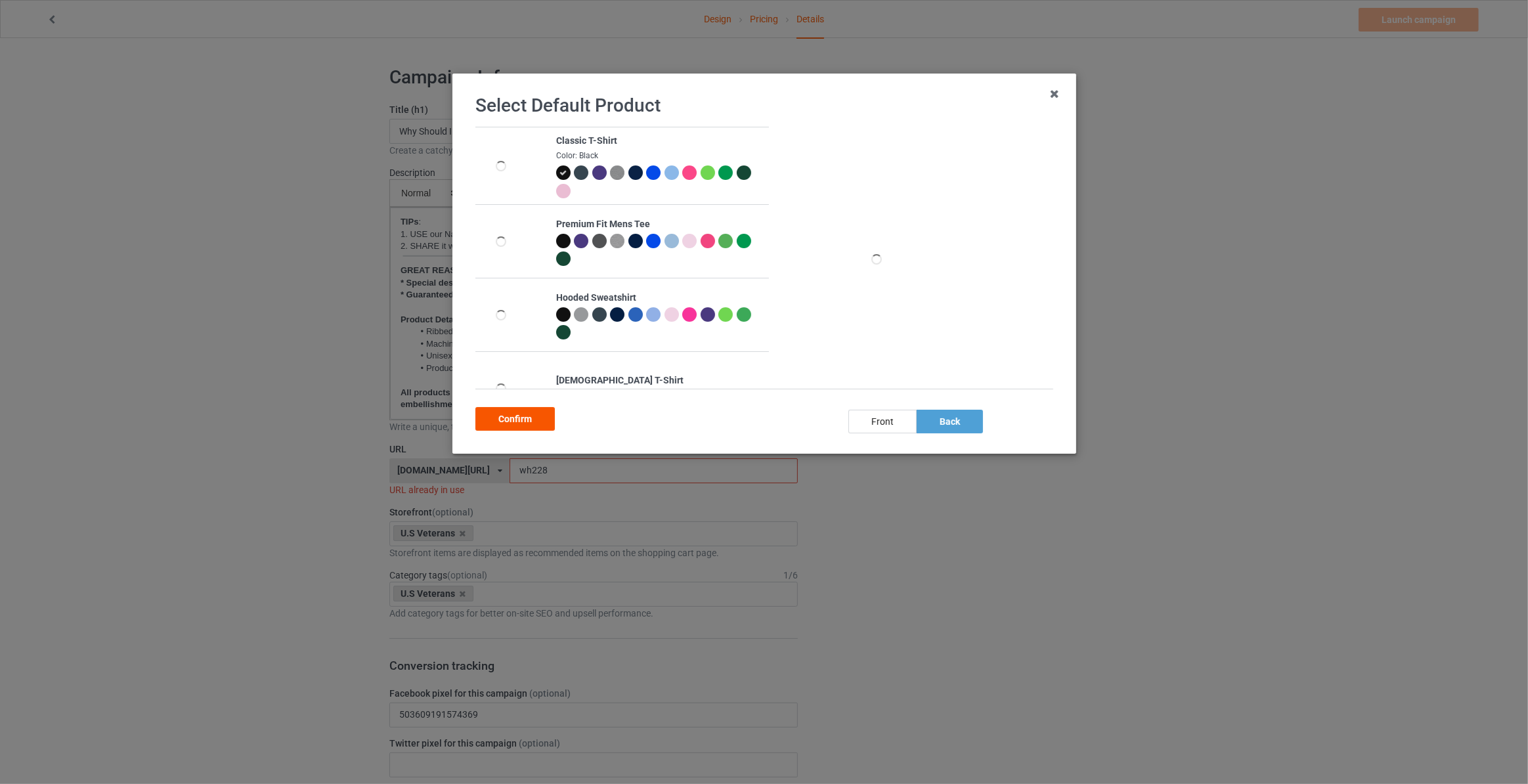
click at [518, 425] on div "Confirm" at bounding box center [515, 419] width 80 height 23
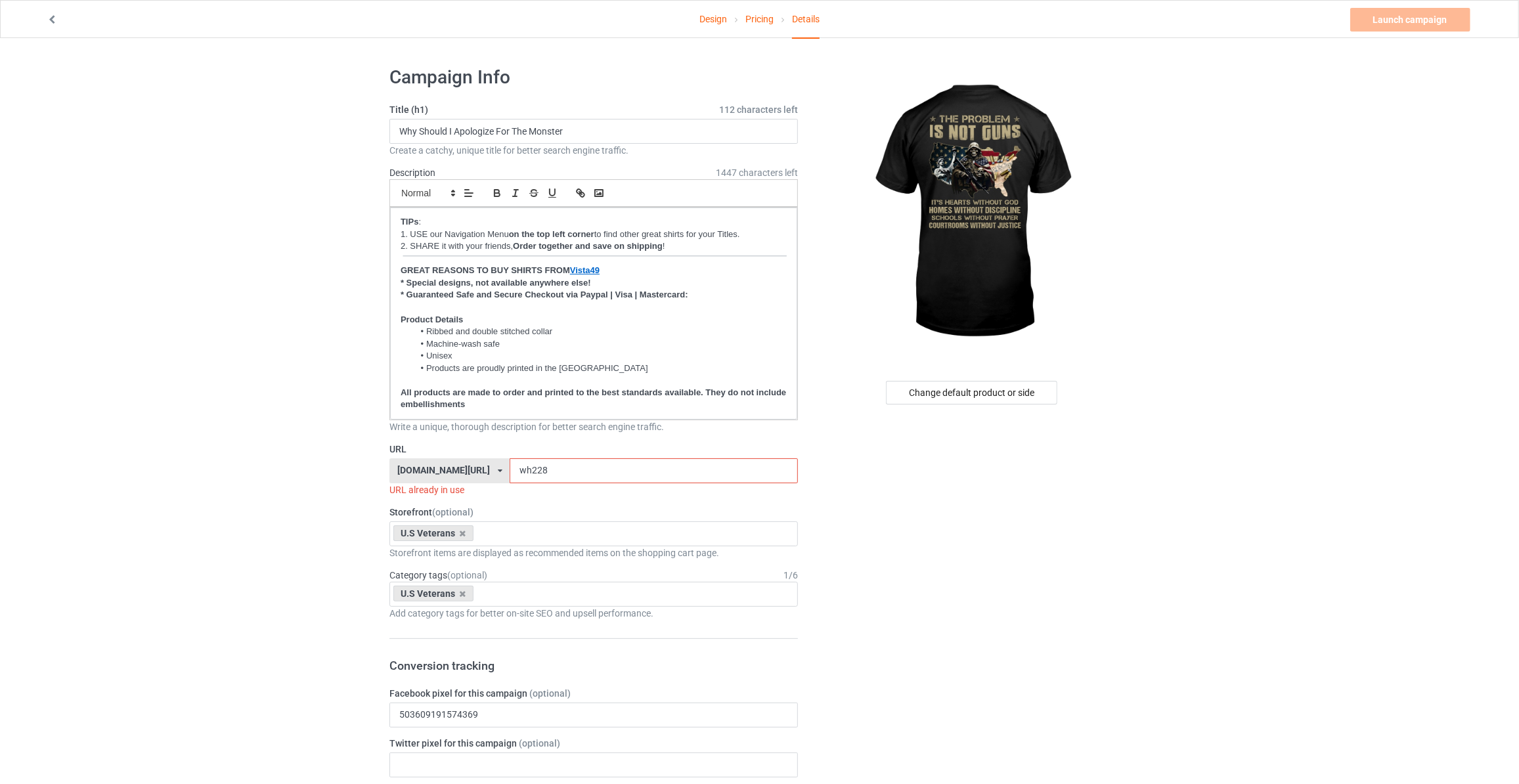
click at [713, 13] on link "Design" at bounding box center [713, 19] width 28 height 37
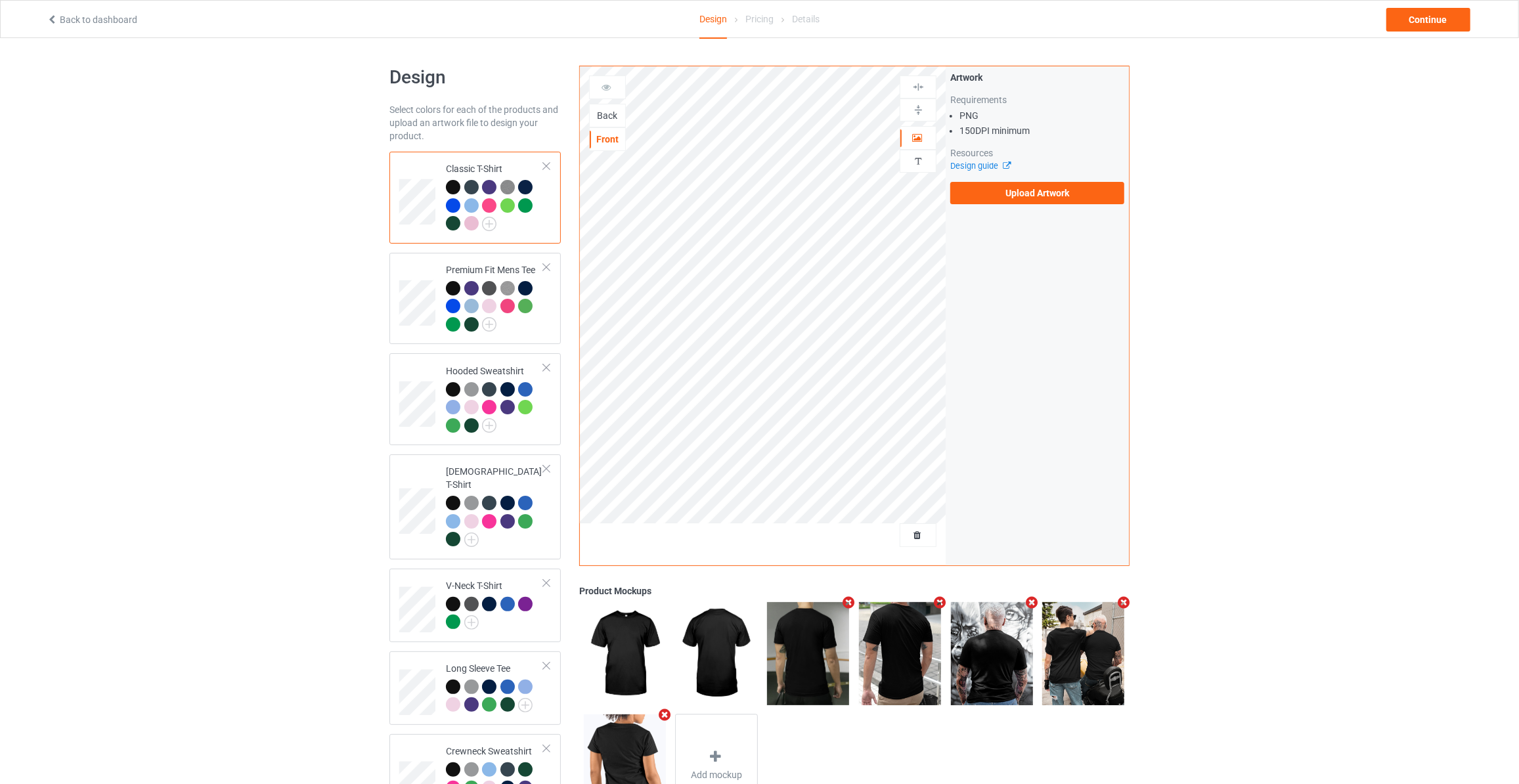
click at [594, 109] on div "Back" at bounding box center [607, 115] width 36 height 13
click at [1042, 205] on div "Artwork Requirements PNG 150 DPI minimum Resources Design guide Upload Artwork" at bounding box center [1037, 137] width 183 height 142
click at [1042, 188] on label "Upload Artwork" at bounding box center [1037, 193] width 174 height 23
click at [0, 0] on input "Upload Artwork" at bounding box center [0, 0] width 0 height 0
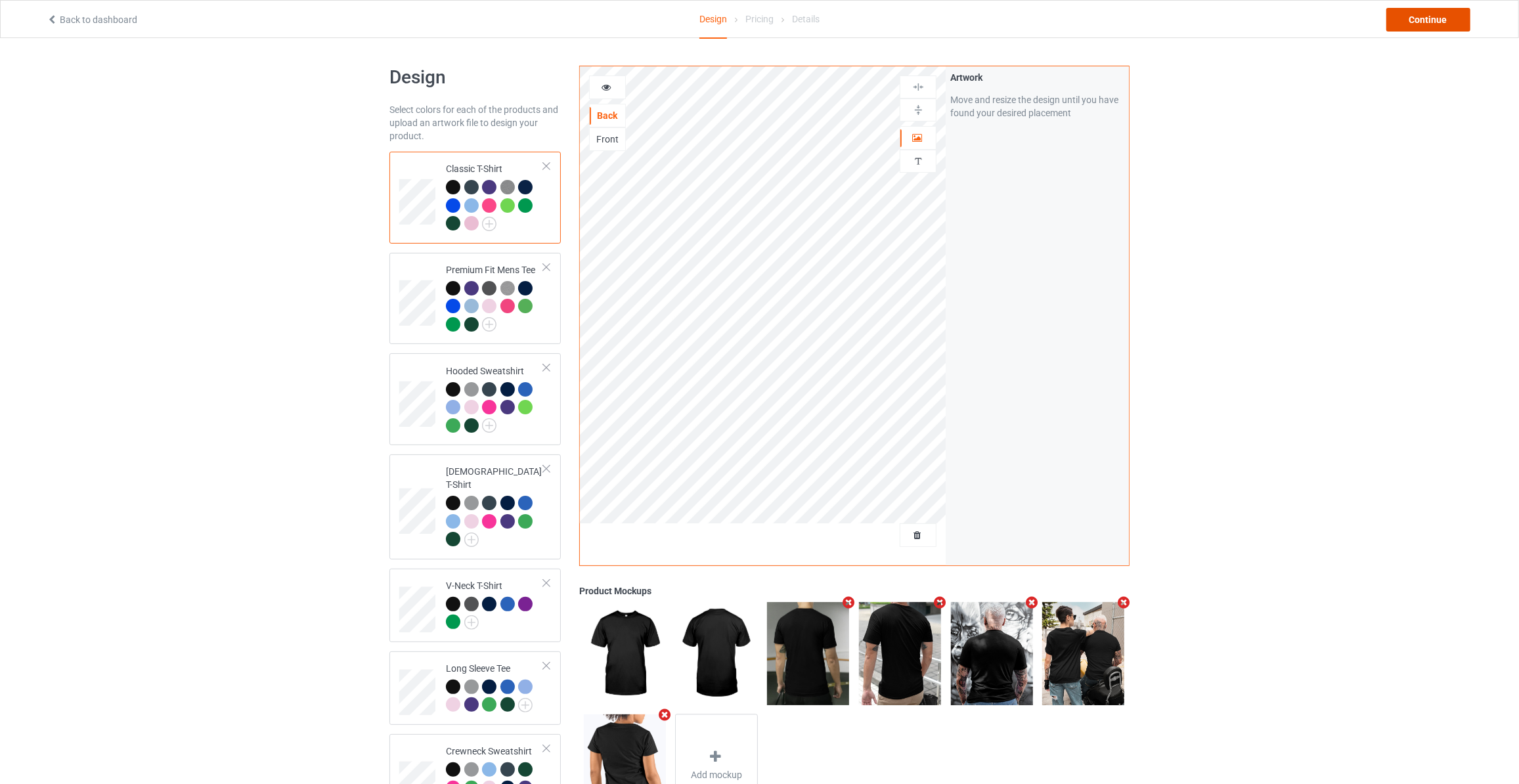
click at [1424, 18] on div "Continue" at bounding box center [1428, 20] width 84 height 23
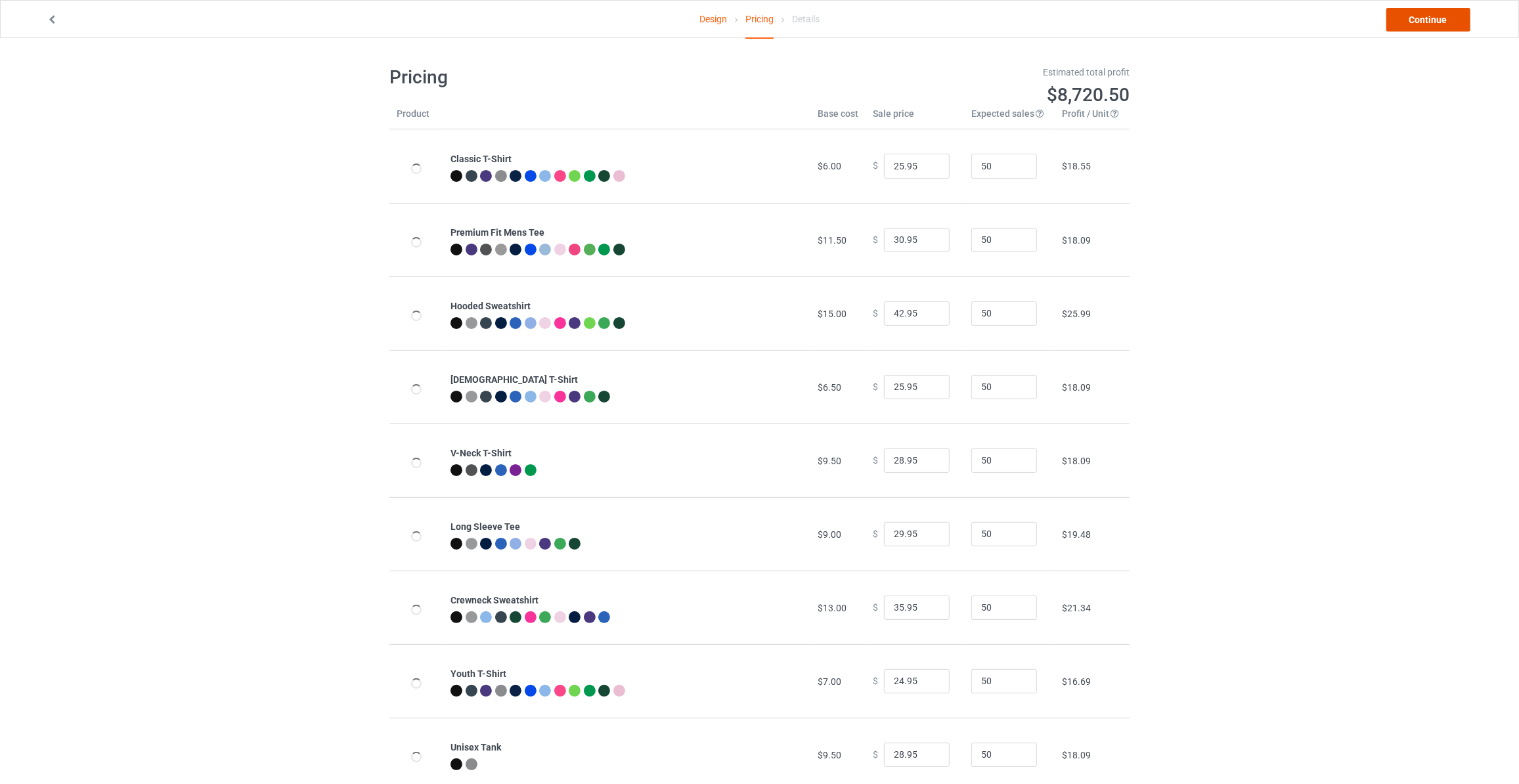
click at [1424, 18] on link "Continue" at bounding box center [1428, 20] width 84 height 23
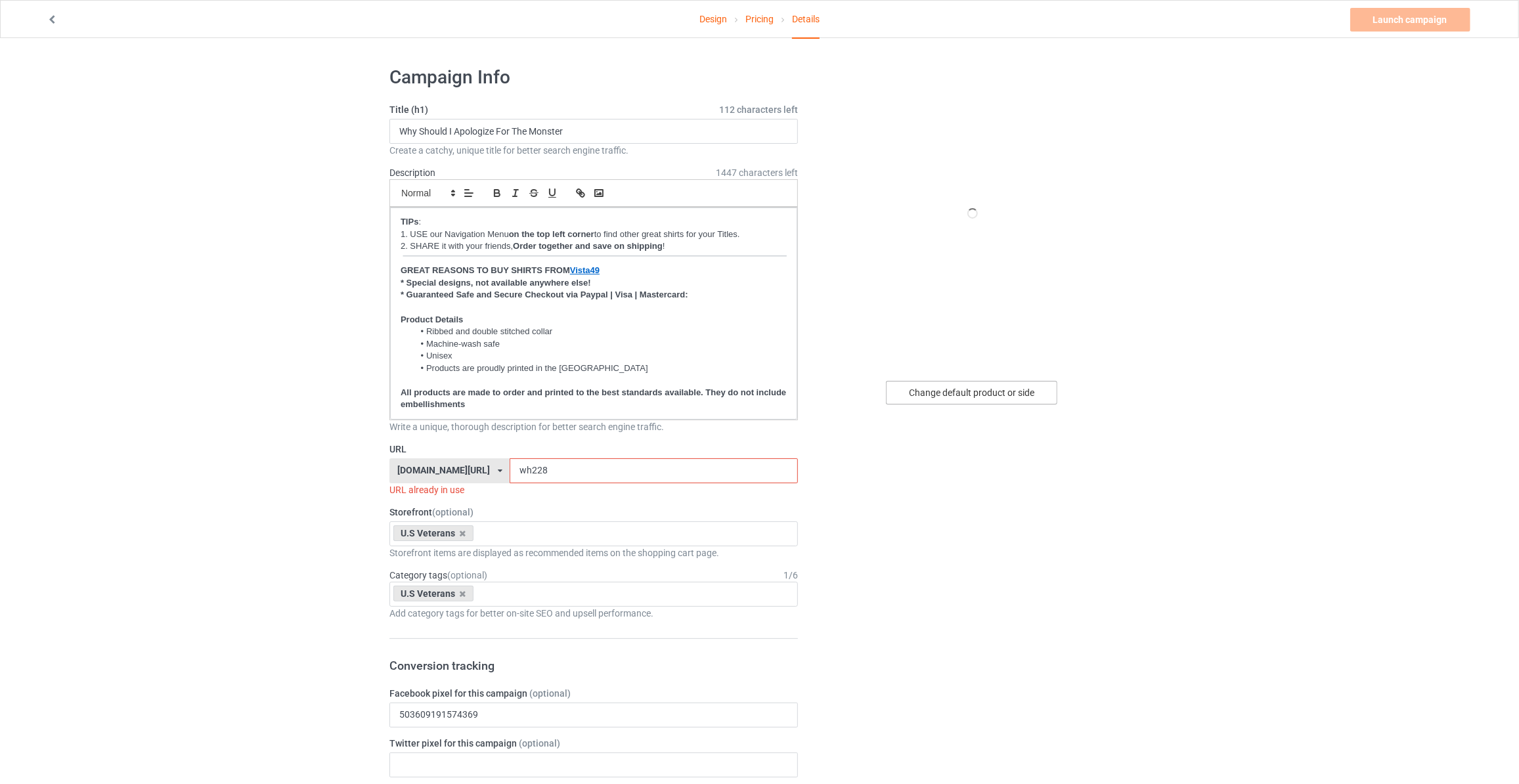
click at [991, 383] on div "Change default product or side" at bounding box center [971, 392] width 171 height 23
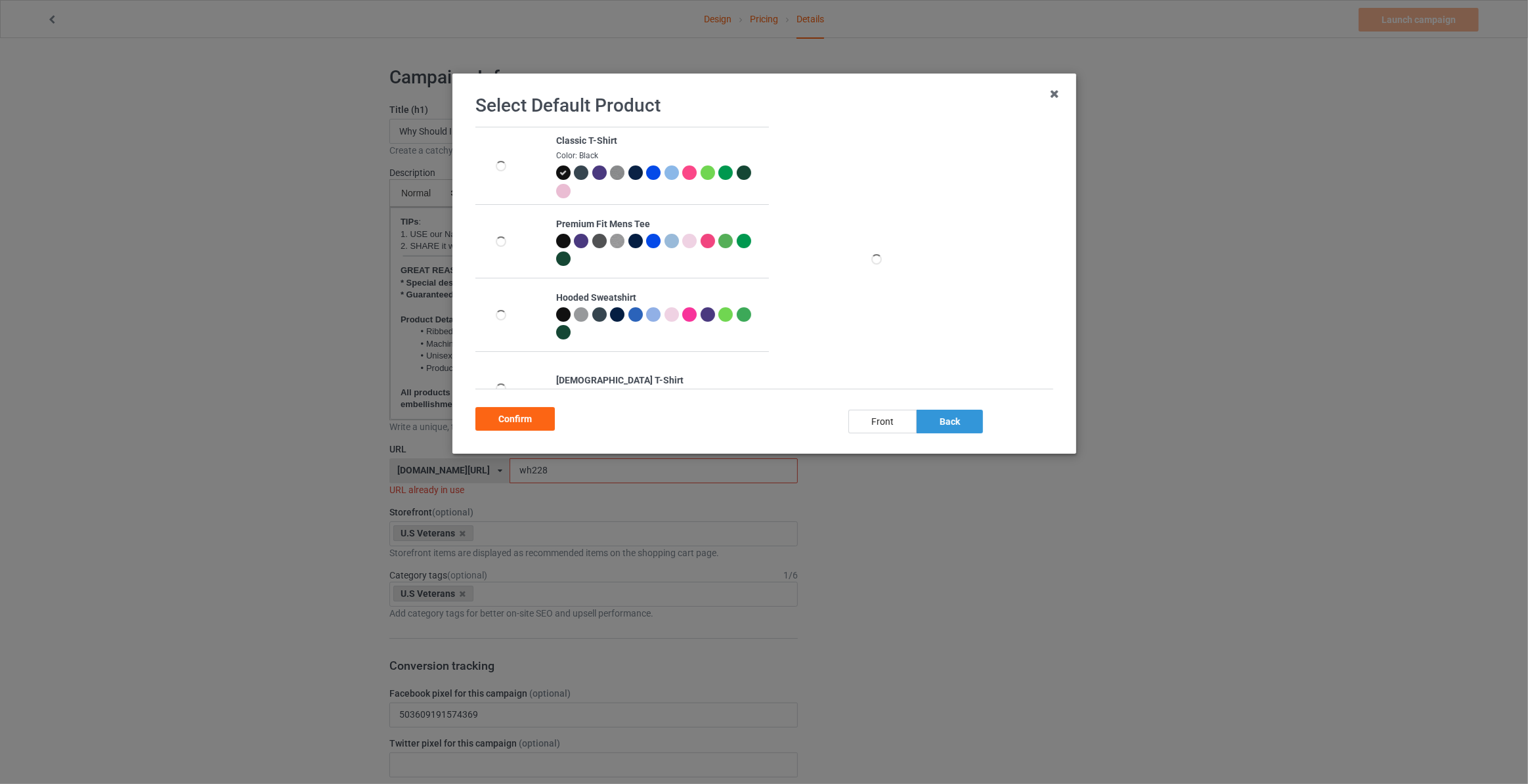
click at [956, 422] on div "back" at bounding box center [950, 422] width 67 height 23
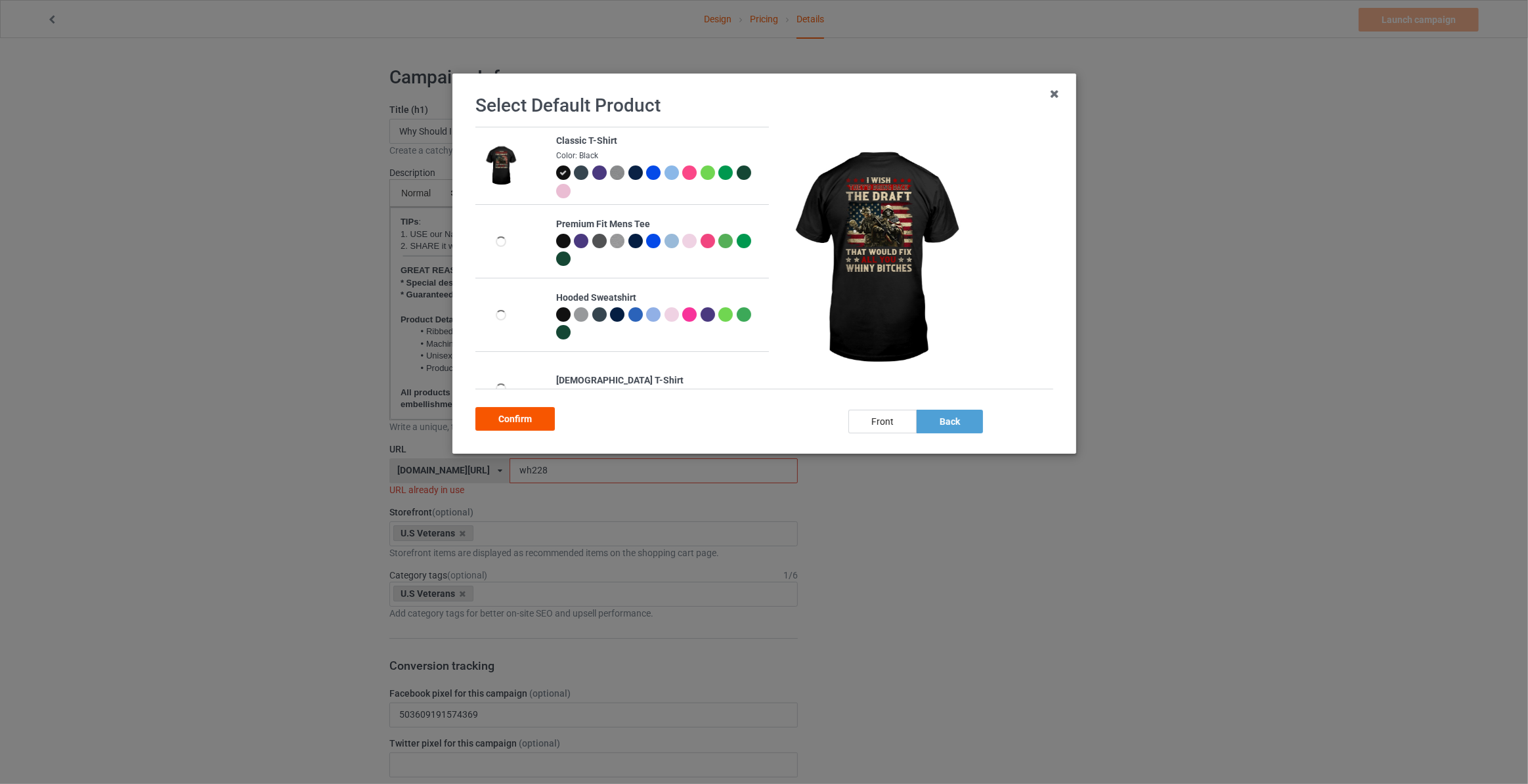
click at [509, 426] on div "Confirm" at bounding box center [515, 419] width 80 height 23
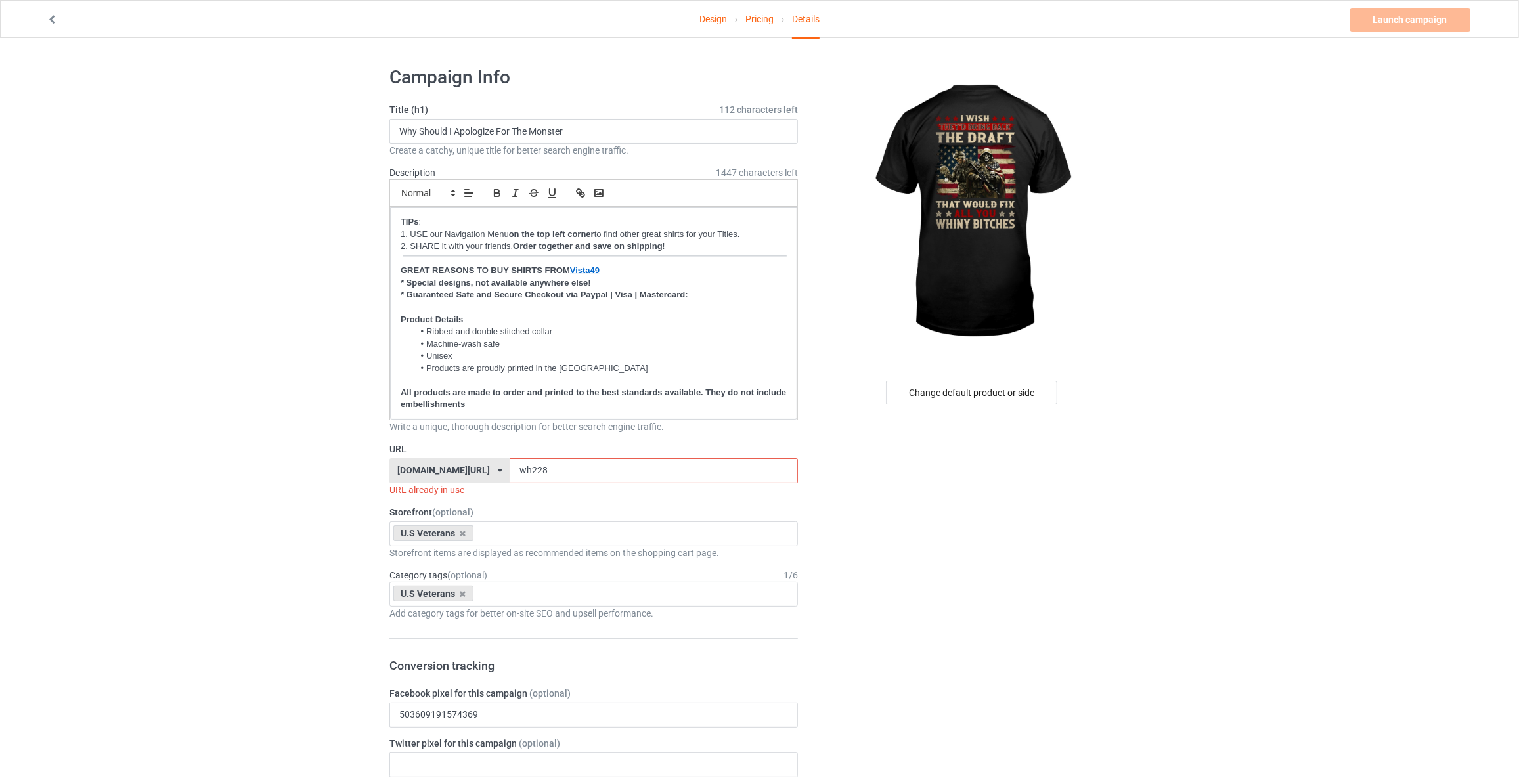
drag, startPoint x: 215, startPoint y: 297, endPoint x: 403, endPoint y: 181, distance: 220.9
click at [588, 132] on input "Why Should I Apologize For The Monster" at bounding box center [594, 132] width 409 height 25
click at [719, 129] on input "I Wish They'd Bring Back The Draft That Would Fix All You Whiny Bitches" at bounding box center [594, 132] width 409 height 25
type input "I Wish They'd Bring Back The Draft That Would Fix All You Whiny B"
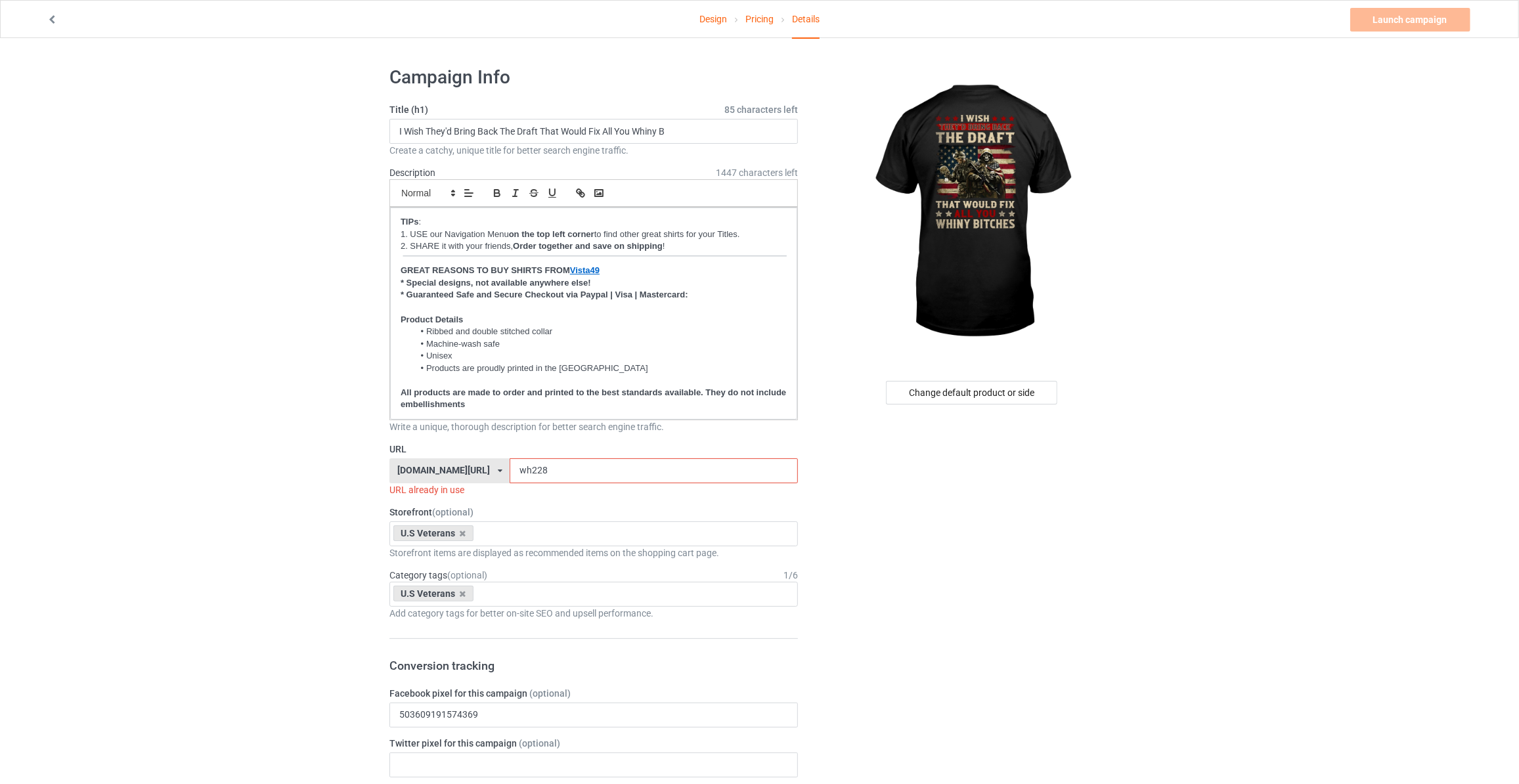
drag, startPoint x: 251, startPoint y: 466, endPoint x: 95, endPoint y: 449, distance: 156.9
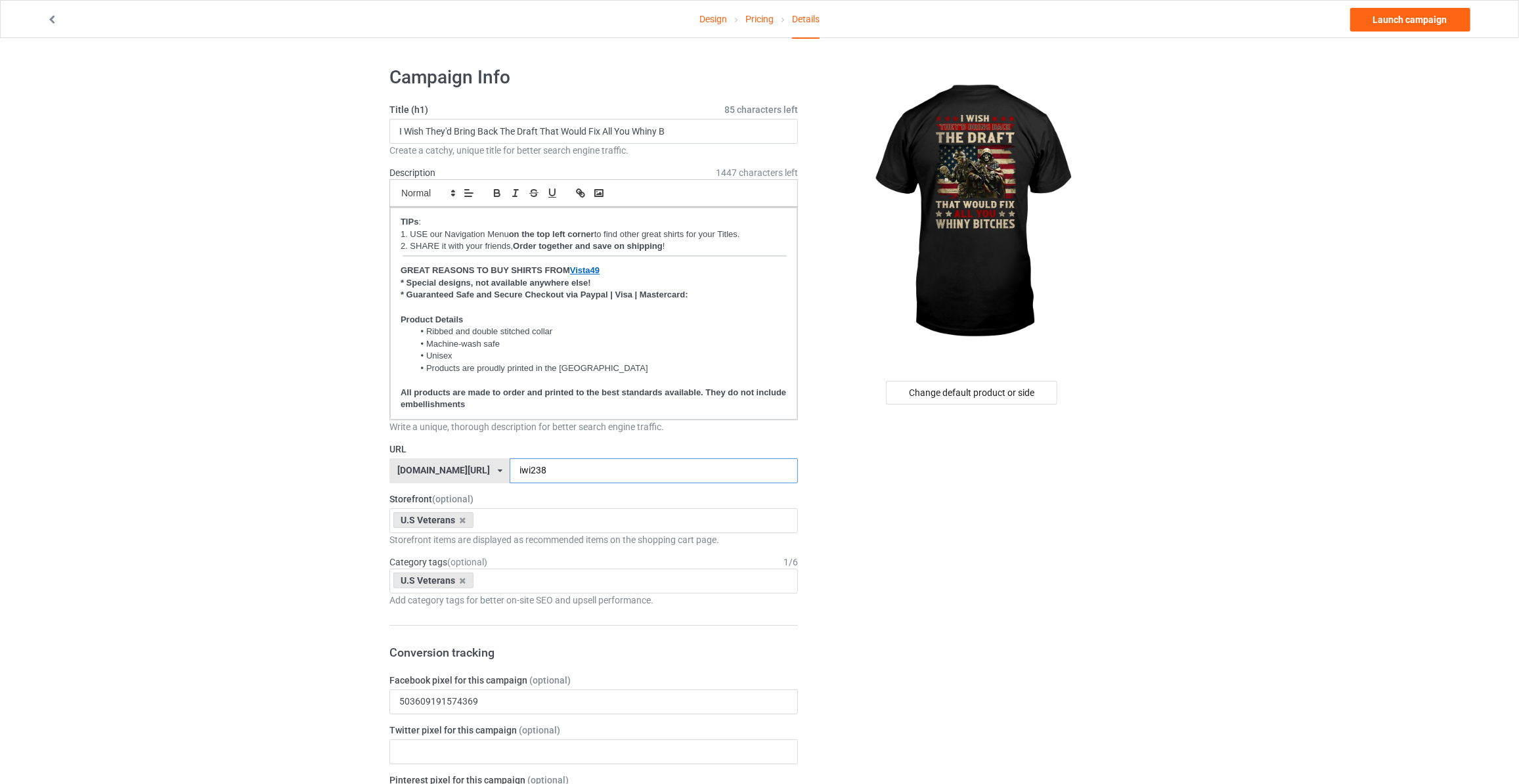
type input "iwi238"
click at [1398, 22] on link "Launch campaign" at bounding box center [1410, 20] width 120 height 23
